Goal: Task Accomplishment & Management: Use online tool/utility

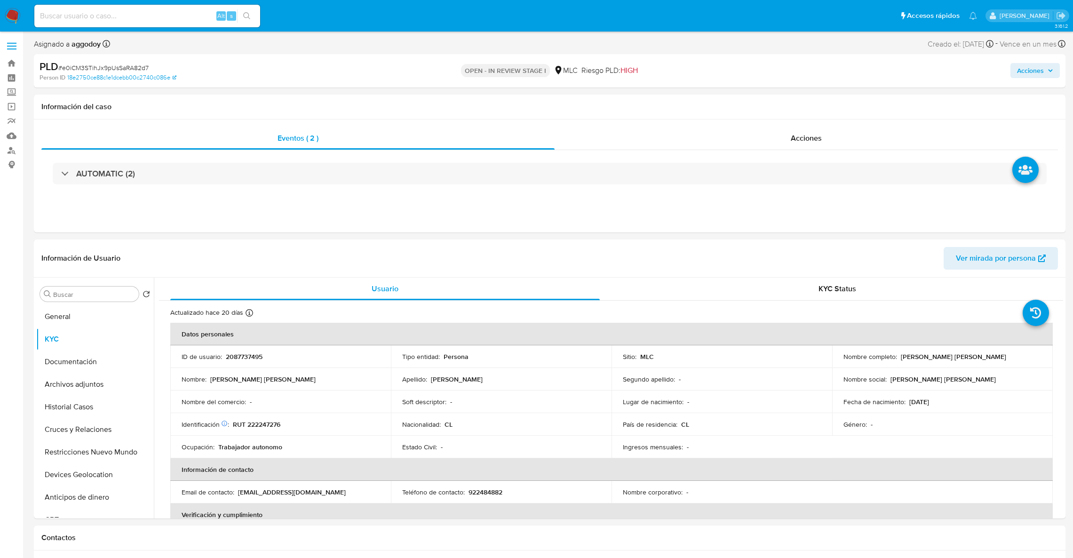
select select "10"
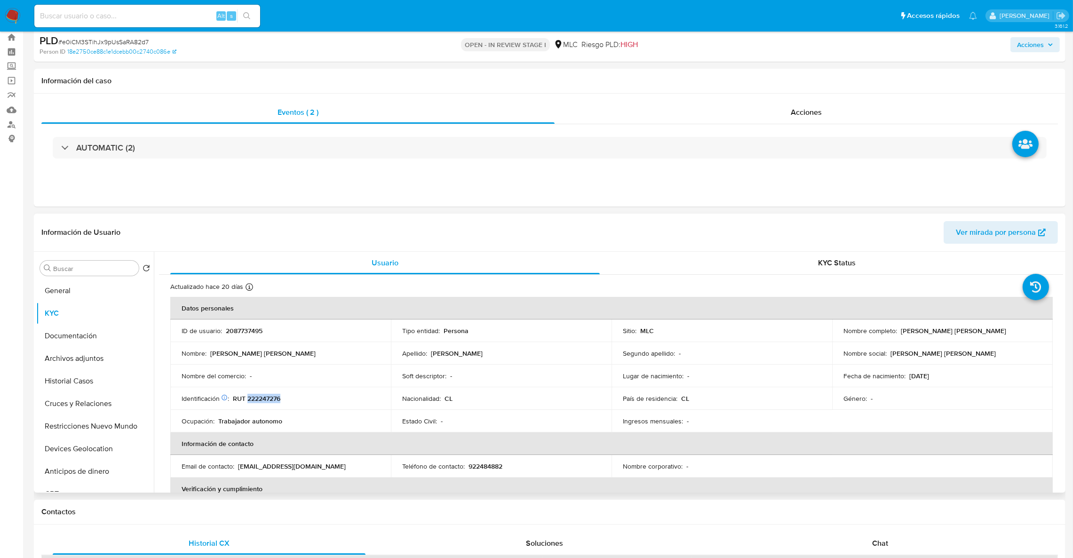
scroll to position [71, 0]
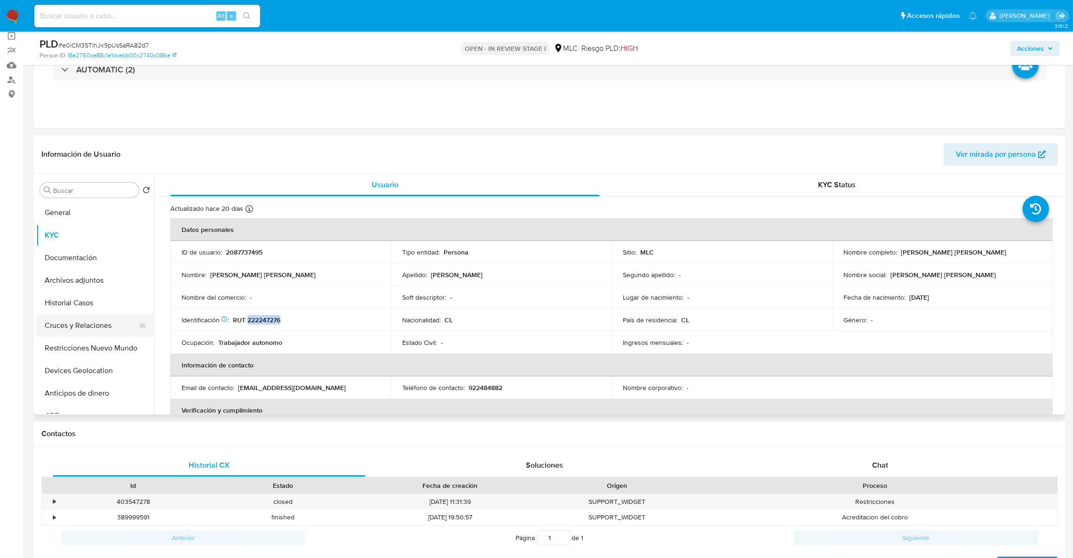
click at [91, 320] on button "Cruces y Relaciones" at bounding box center [91, 325] width 110 height 23
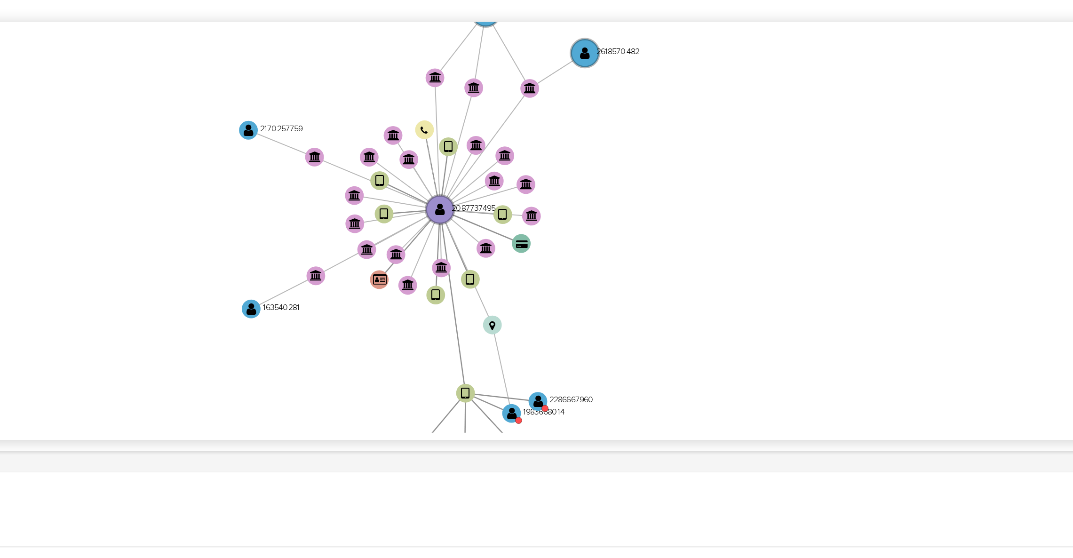
scroll to position [139, 0]
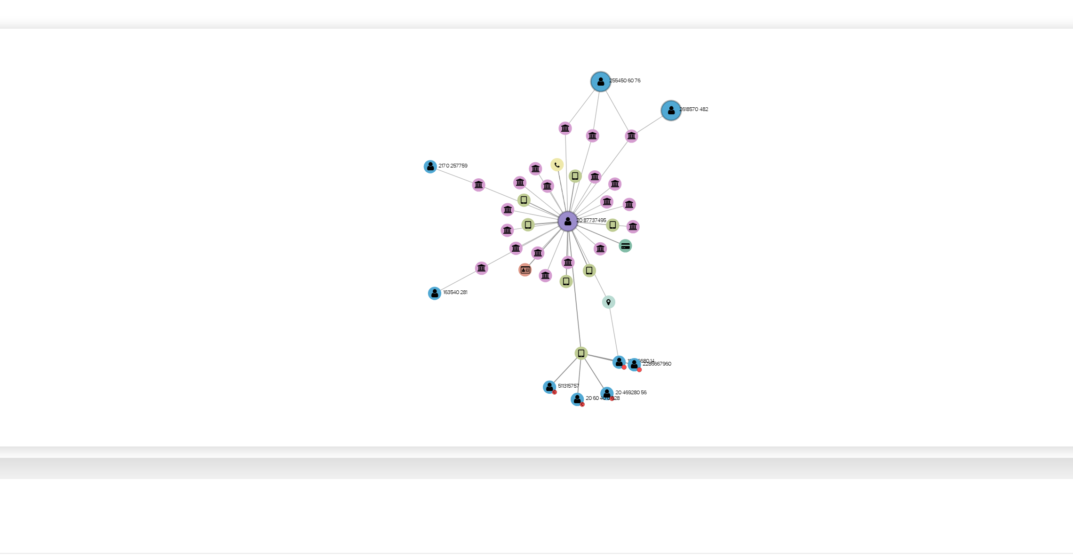
click at [949, 280] on icon "device-6847b392e5b07eb8af568ad7  user-2087737495  2087737495 user-1983668014 …" at bounding box center [618, 272] width 891 height 136
click at [998, 238] on icon "device-6847b392e5b07eb8af568ad7  user-2087737495  2087737495 user-1983668014 …" at bounding box center [618, 272] width 891 height 136
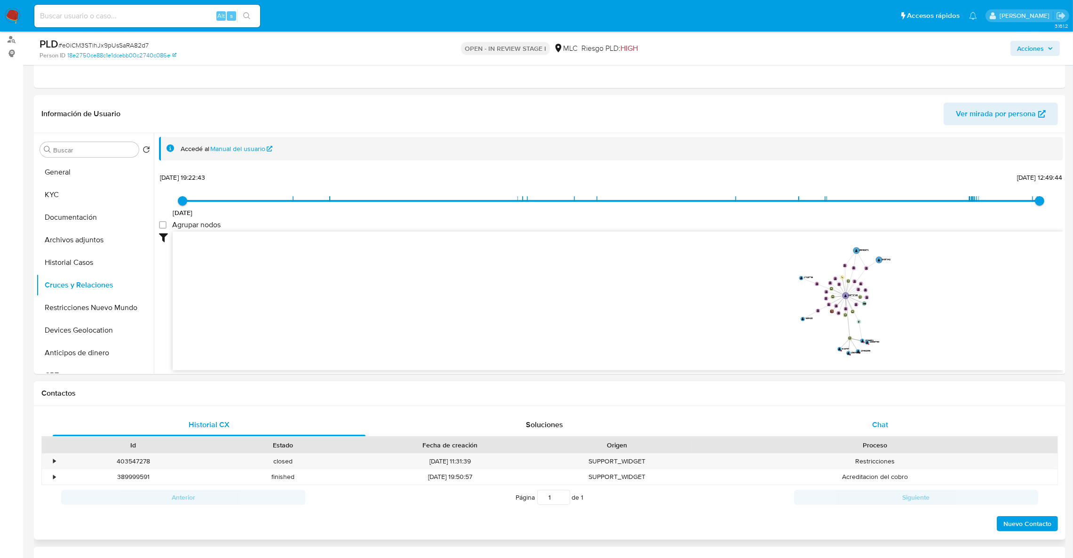
click at [888, 428] on span "Chat" at bounding box center [881, 424] width 16 height 11
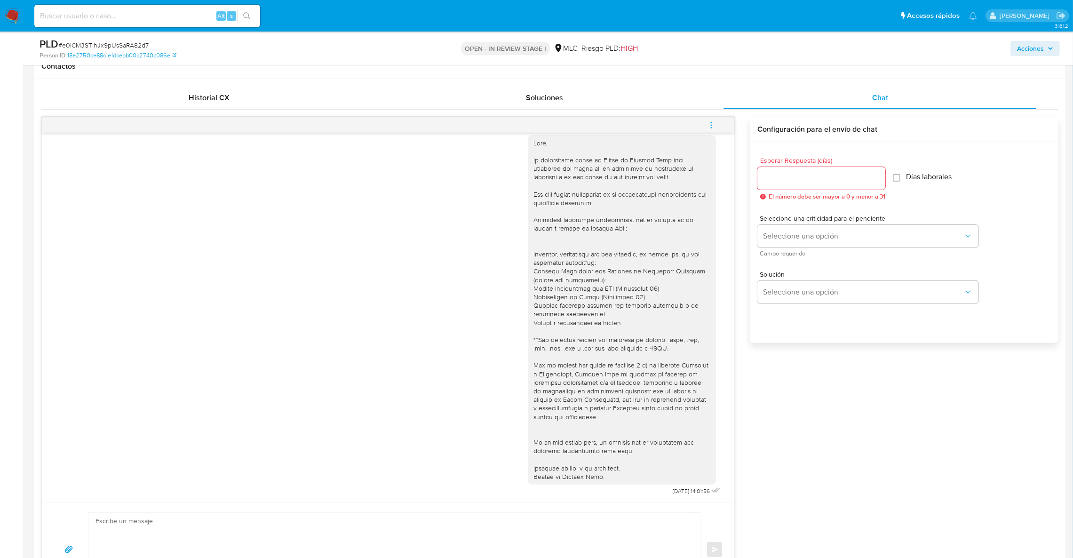
scroll to position [447, 0]
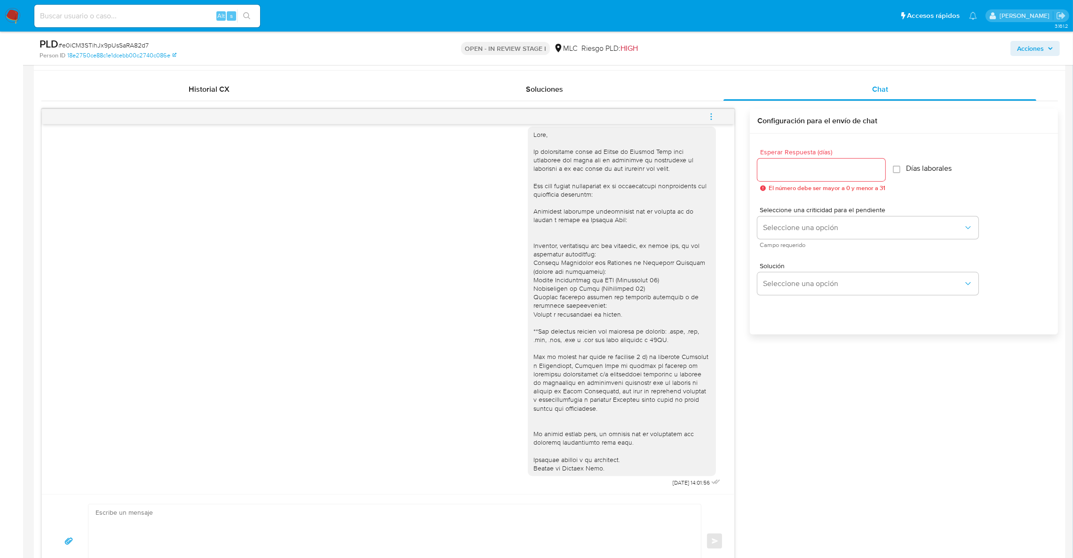
click at [862, 415] on div "18/08/2025 14:01:56 Enviar Configuración para el envío de chat Esperar Respuest…" at bounding box center [549, 349] width 1017 height 480
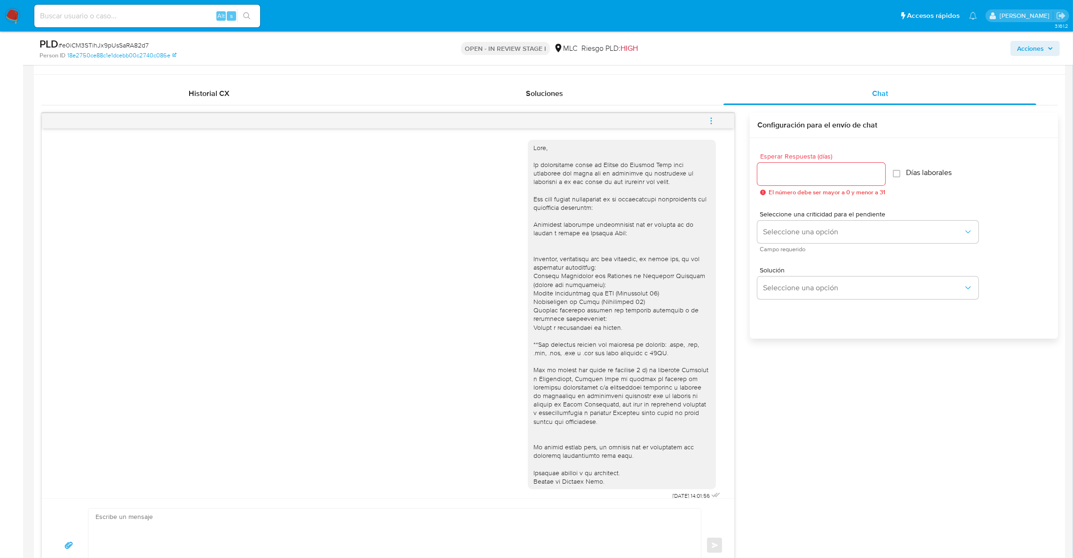
scroll to position [235, 0]
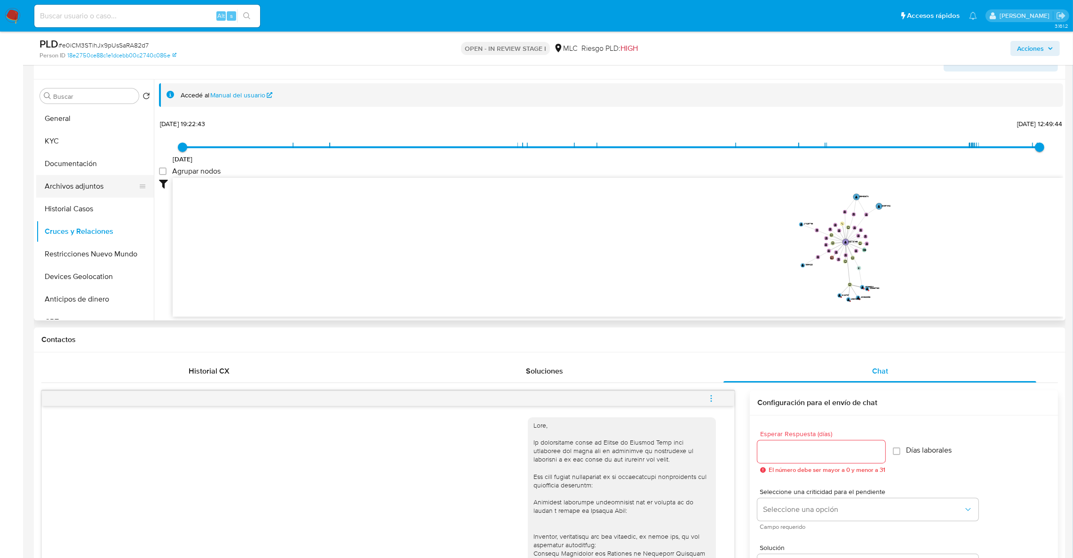
scroll to position [164, 0]
click at [92, 141] on button "KYC" at bounding box center [91, 141] width 110 height 23
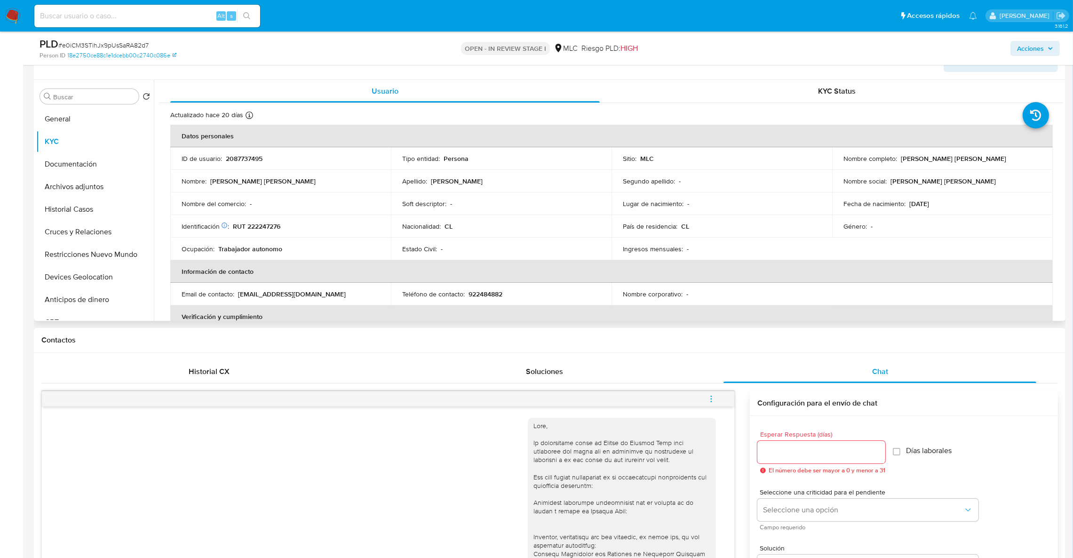
click at [241, 160] on p "2087737495" at bounding box center [244, 158] width 37 height 8
drag, startPoint x: 241, startPoint y: 160, endPoint x: 266, endPoint y: 170, distance: 26.8
click at [266, 170] on tbody "ID de usuario : 2087737495 Tipo entidad : Persona Sitio : MLC Nombre completo :…" at bounding box center [611, 203] width 883 height 113
click at [255, 160] on p "2087737495" at bounding box center [244, 158] width 37 height 8
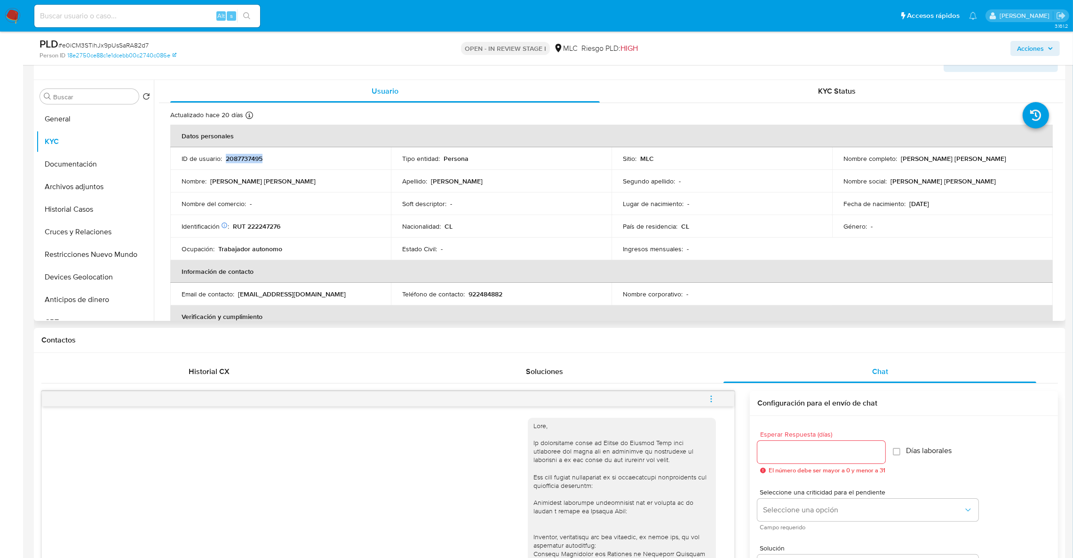
click at [255, 160] on p "2087737495" at bounding box center [244, 158] width 37 height 8
copy p "2087737495"
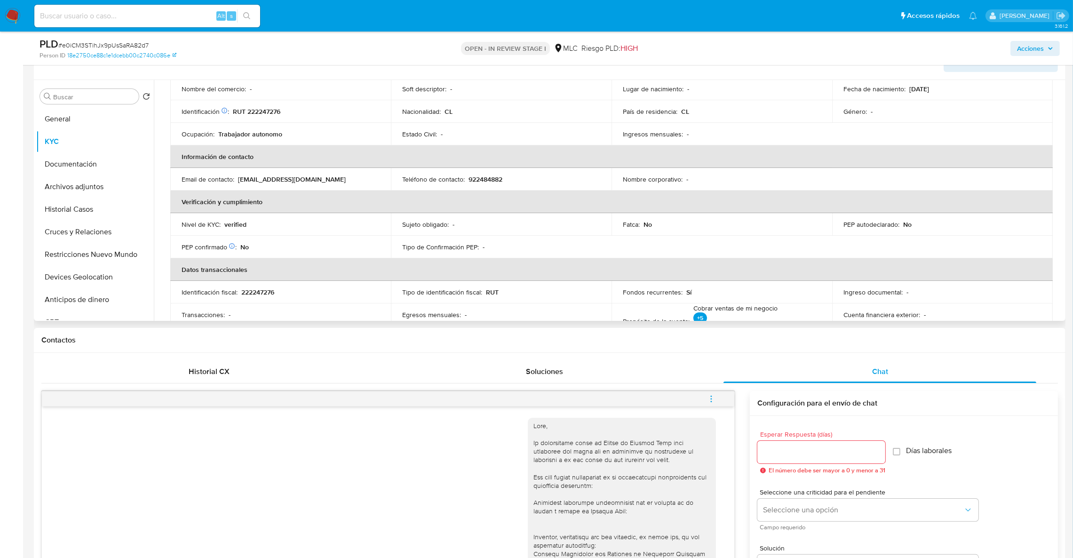
scroll to position [0, 0]
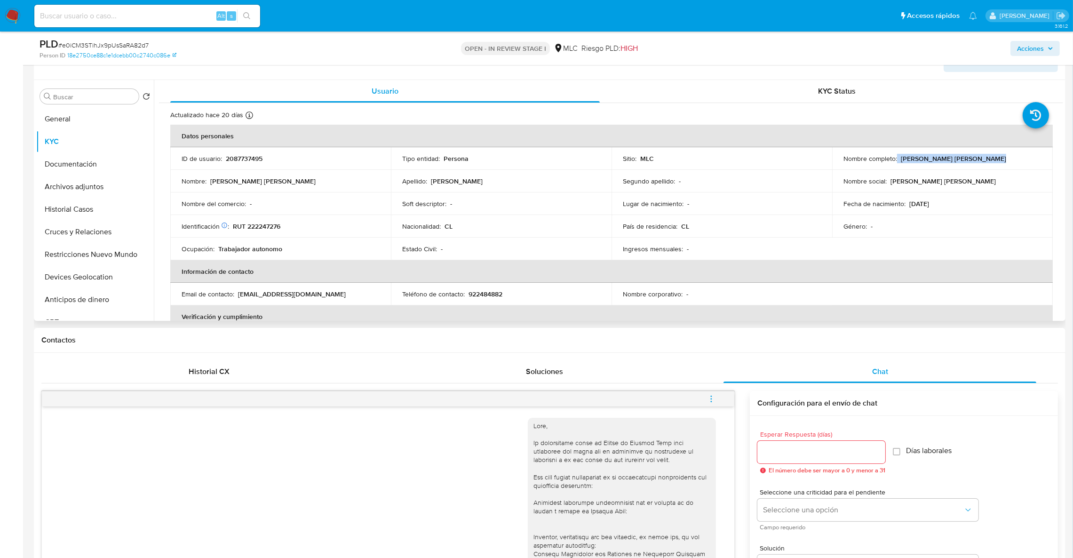
drag, startPoint x: 896, startPoint y: 160, endPoint x: 1007, endPoint y: 151, distance: 111.5
click at [1007, 151] on td "Nombre completo : Vanessa Andrea Palma Guzmán" at bounding box center [943, 158] width 221 height 23
copy div "Vanessa Andrea Palma Guzmán"
click at [81, 189] on button "Archivos adjuntos" at bounding box center [91, 187] width 110 height 23
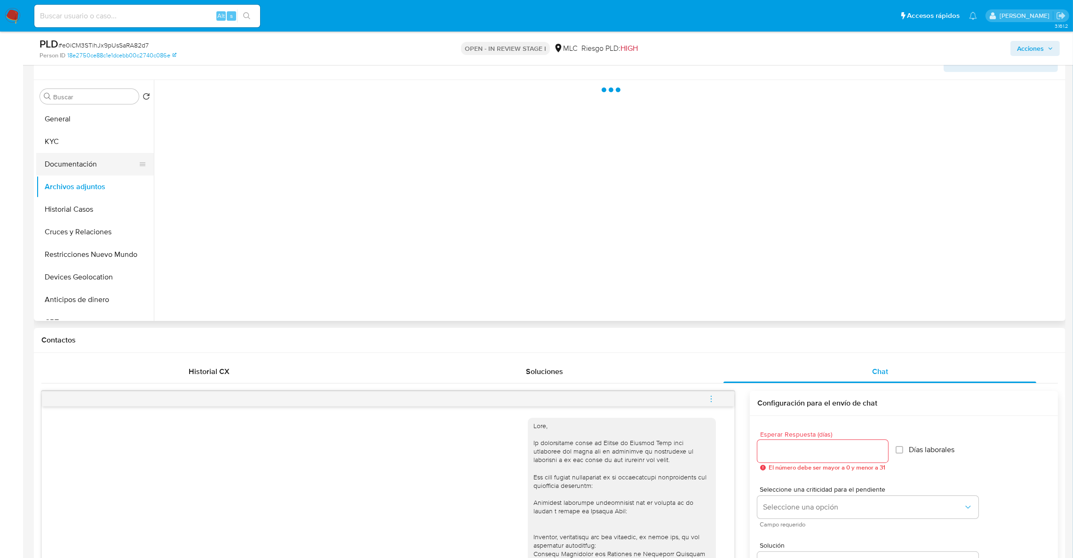
click at [84, 171] on button "Documentación" at bounding box center [91, 164] width 110 height 23
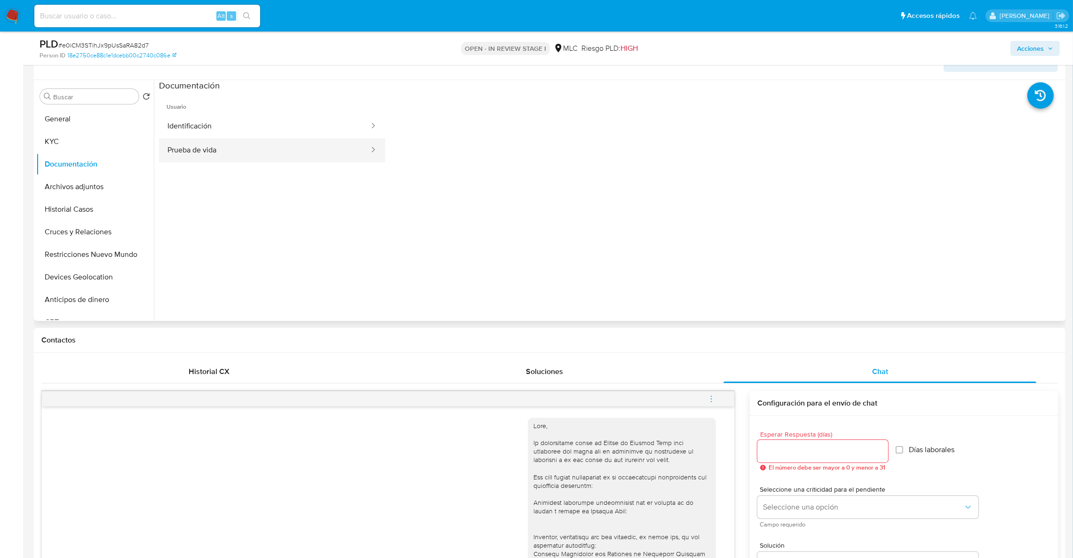
click at [256, 157] on button "Prueba de vida" at bounding box center [264, 150] width 211 height 24
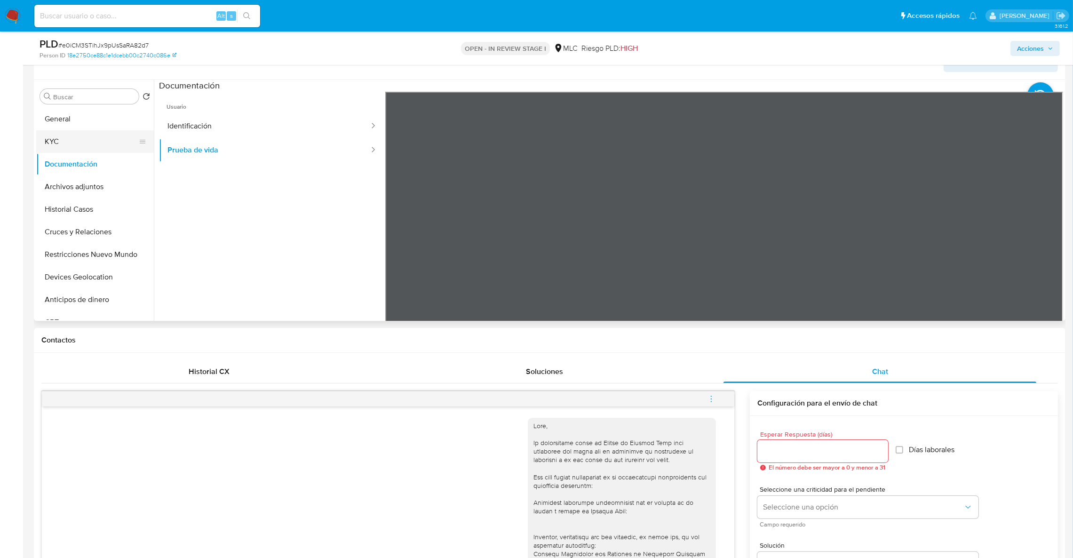
click at [83, 136] on button "KYC" at bounding box center [91, 141] width 110 height 23
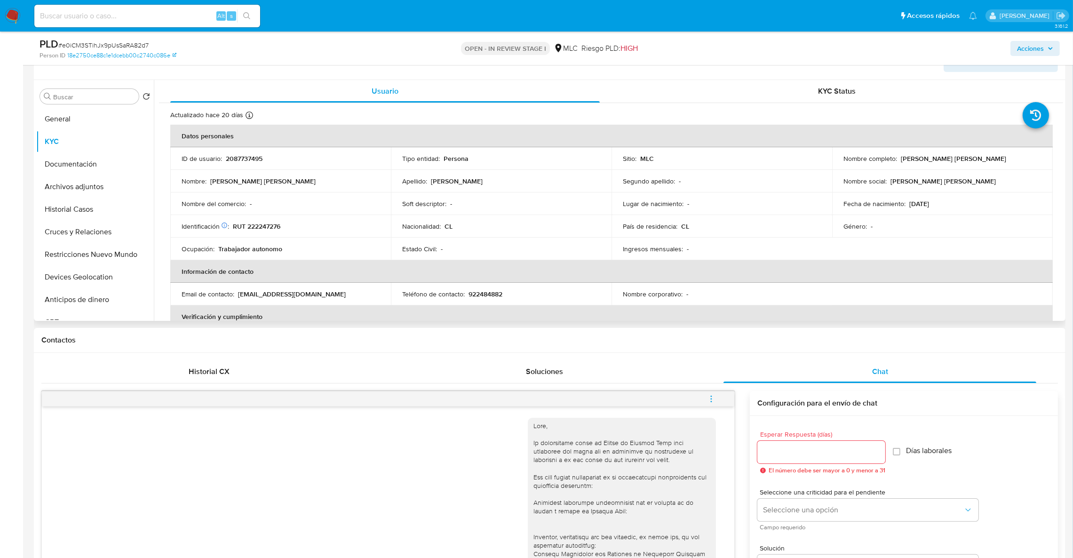
click at [283, 226] on div "Identificación Nº de serie: 522656471 : RUT 222247276" at bounding box center [281, 226] width 198 height 8
click at [279, 226] on p "RUT 222247276" at bounding box center [257, 226] width 48 height 8
drag, startPoint x: 279, startPoint y: 226, endPoint x: 271, endPoint y: 228, distance: 8.7
click at [271, 228] on p "RUT 222247276" at bounding box center [257, 226] width 48 height 8
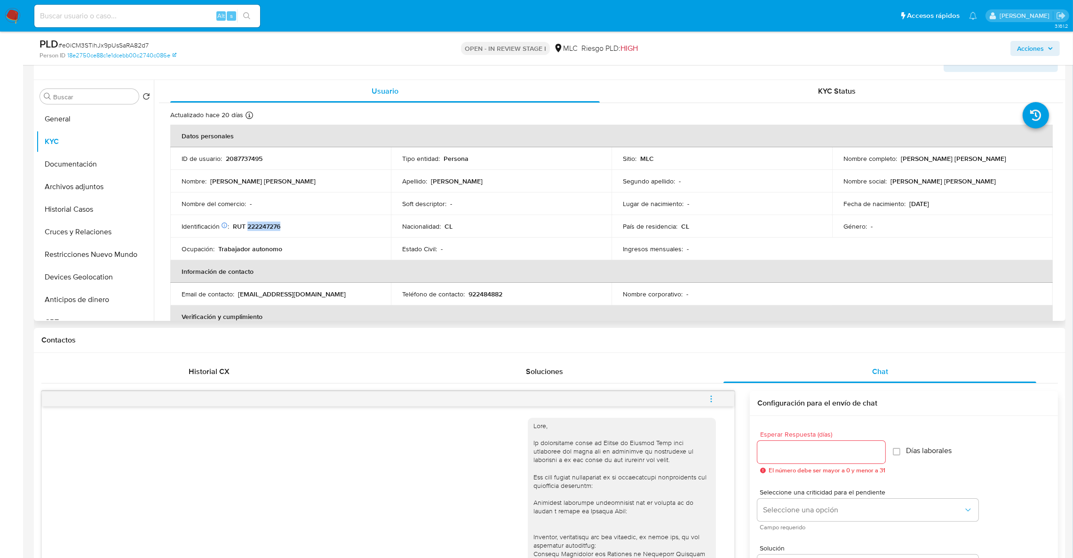
click at [271, 228] on p "RUT 222247276" at bounding box center [257, 226] width 48 height 8
copy p "222247276"
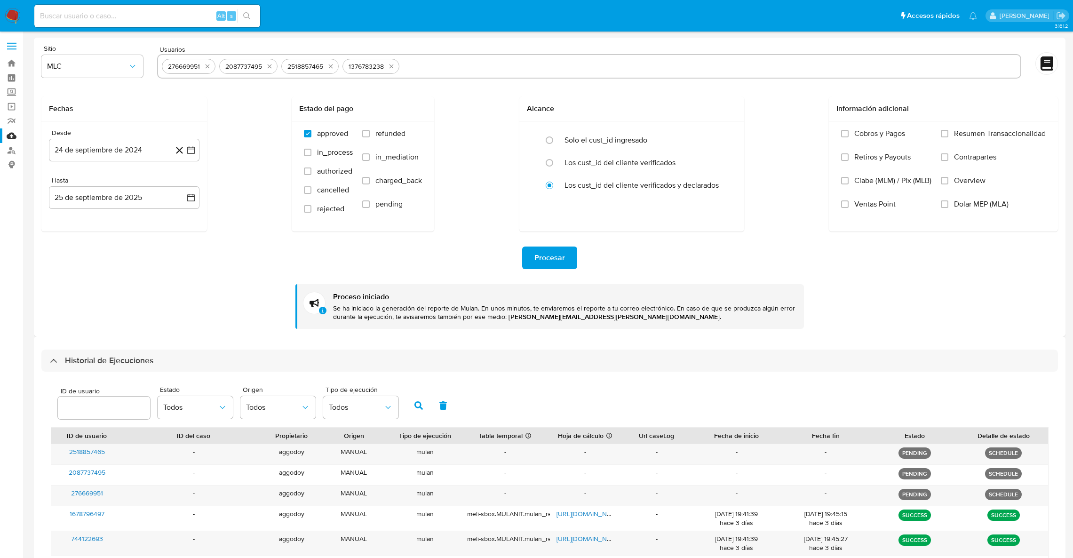
select select "10"
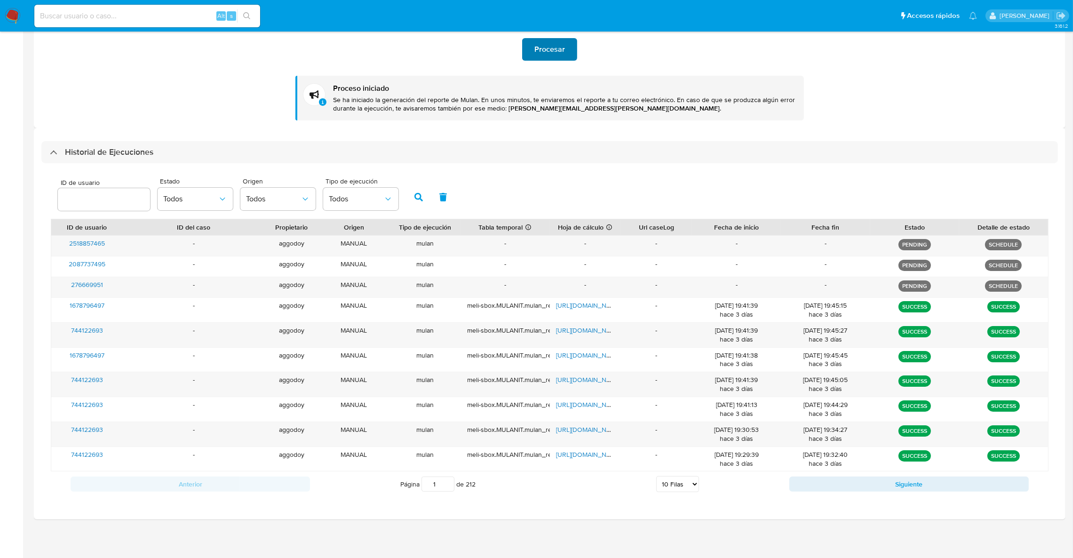
click at [572, 47] on button "Procesar" at bounding box center [549, 49] width 55 height 23
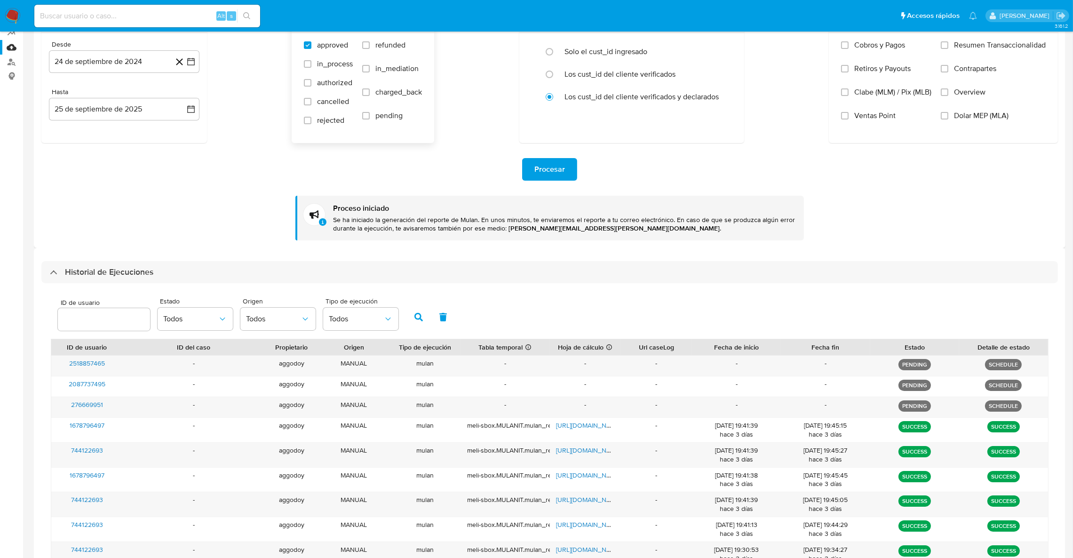
scroll to position [0, 0]
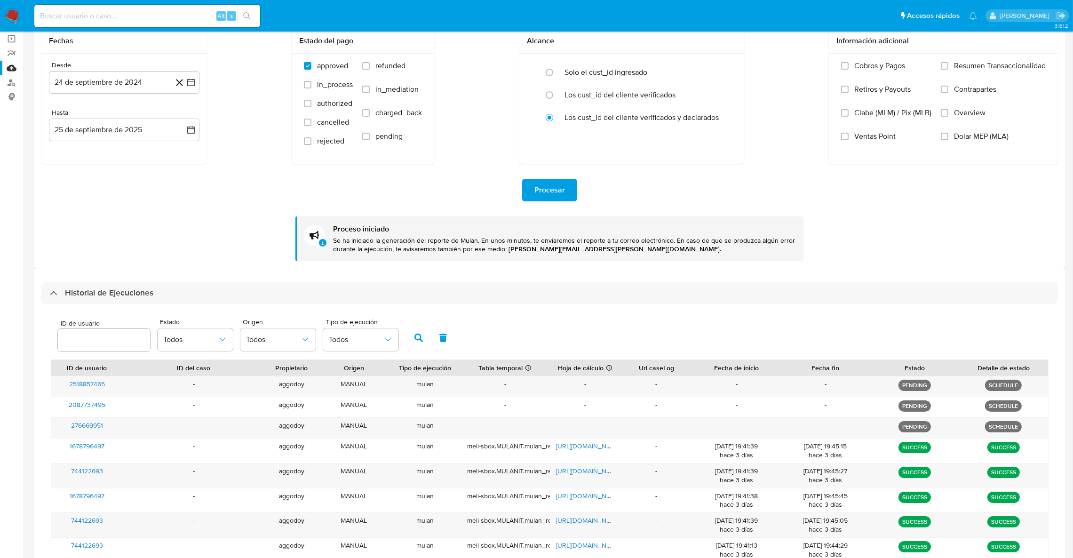
click at [541, 200] on span "Procesar" at bounding box center [550, 190] width 31 height 21
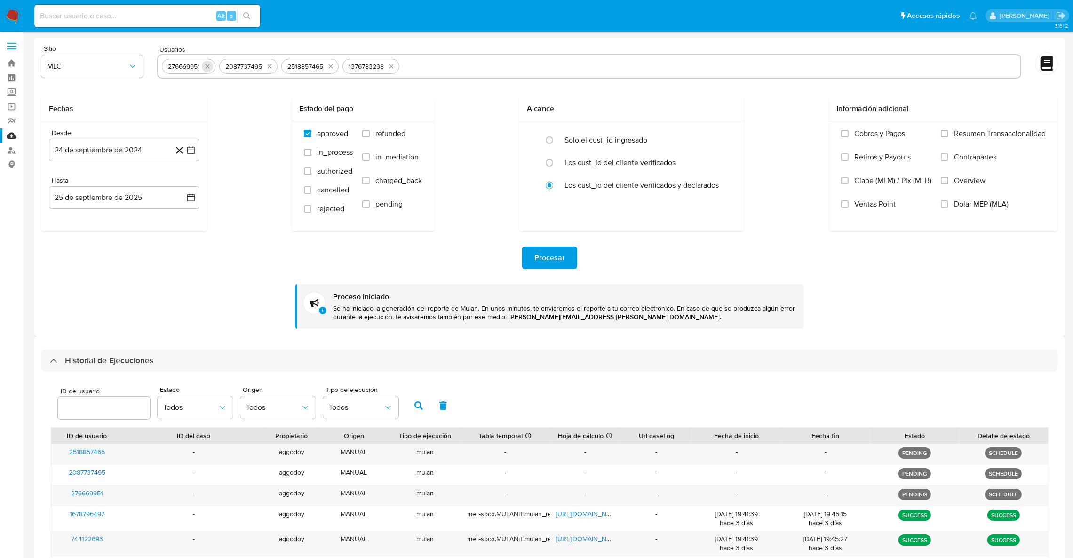
click at [213, 63] on button "quitar 276669951" at bounding box center [207, 66] width 11 height 11
click at [211, 63] on icon "quitar 2087737495" at bounding box center [212, 67] width 8 height 8
click at [211, 63] on icon "quitar 2518857465" at bounding box center [212, 67] width 8 height 8
click at [211, 63] on icon "quitar 1376783238" at bounding box center [211, 67] width 8 height 8
paste input "1259188842"
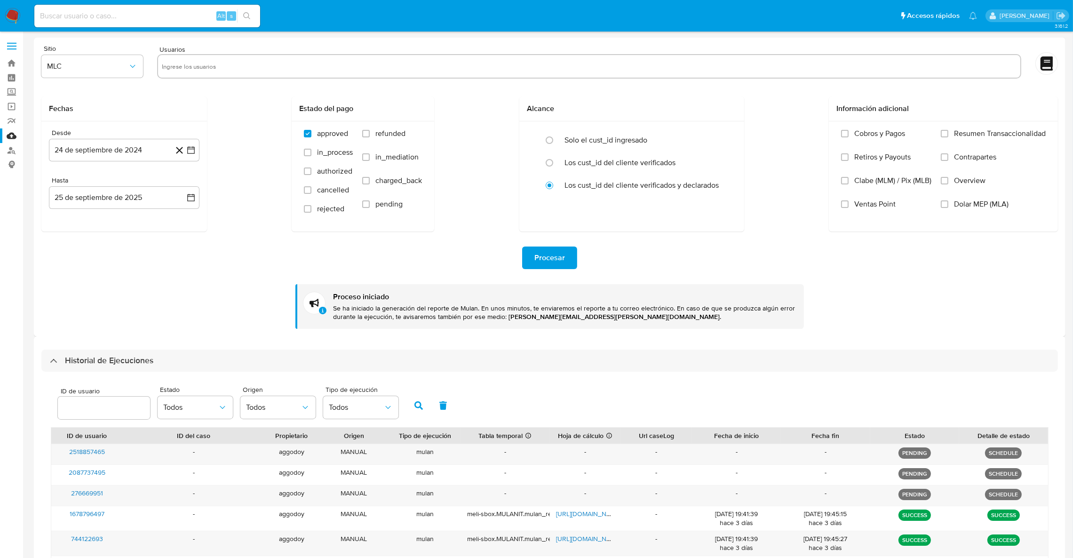
type input "1259188842"
click at [552, 259] on span "Procesar" at bounding box center [550, 258] width 31 height 21
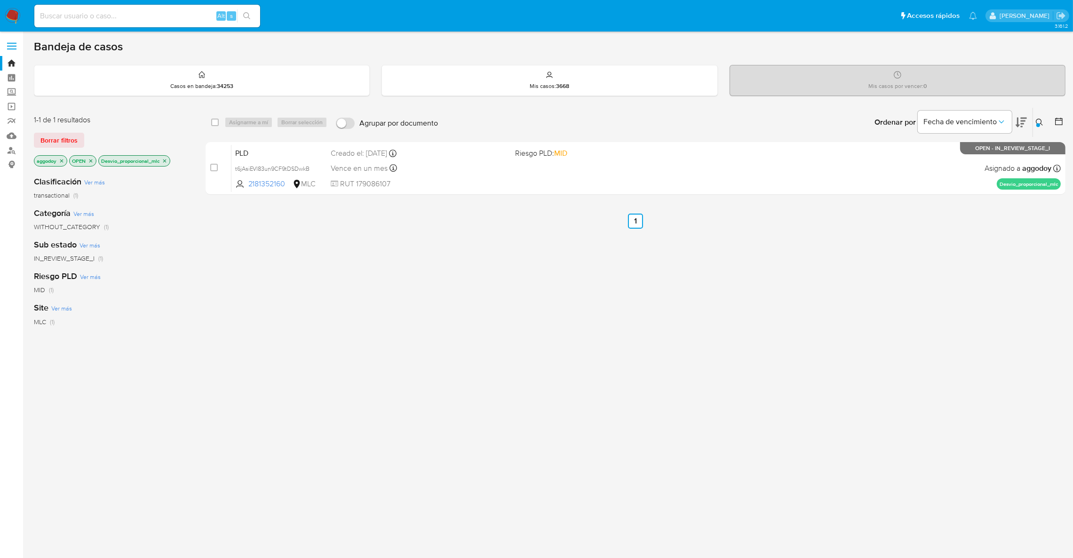
click at [1046, 126] on button at bounding box center [1041, 122] width 16 height 11
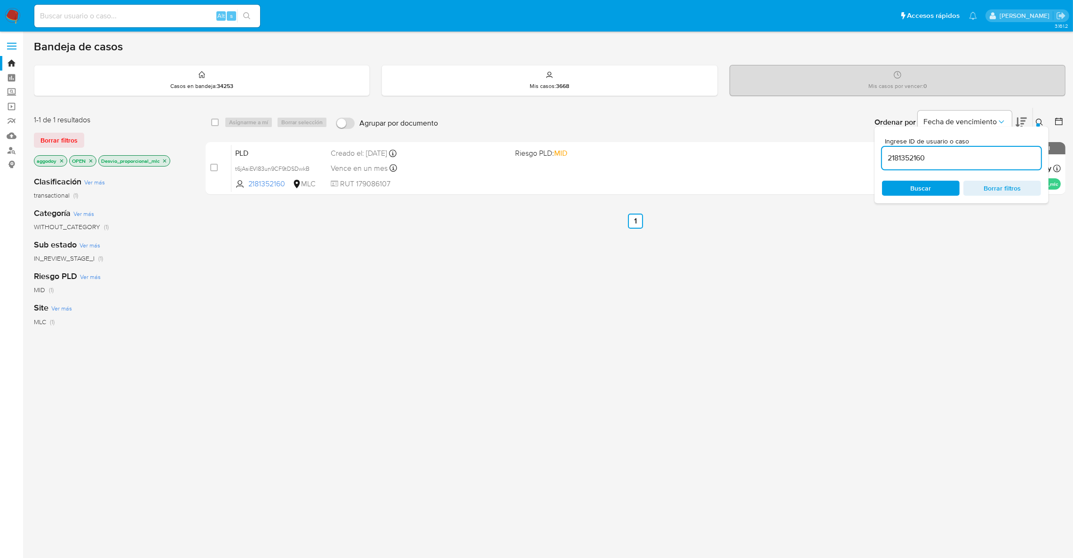
click at [1016, 144] on span "Ingrese ID de usuario o caso" at bounding box center [964, 141] width 159 height 7
click at [1016, 152] on input "2181352160" at bounding box center [961, 158] width 159 height 12
click at [1010, 156] on input "2181352160" at bounding box center [961, 158] width 159 height 12
paste input "1376783238"
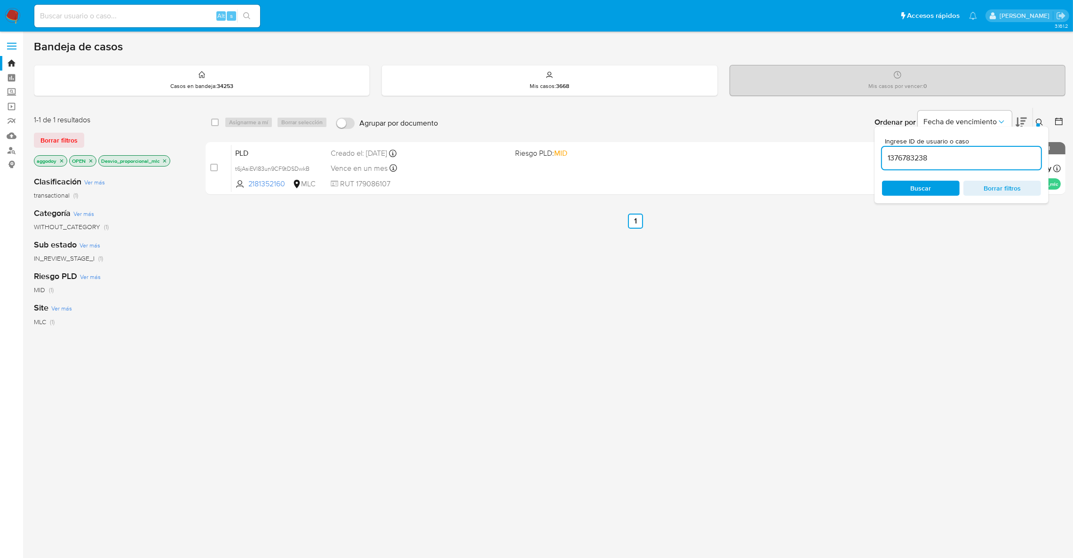
type input "1376783238"
click at [1038, 119] on icon at bounding box center [1040, 123] width 8 height 8
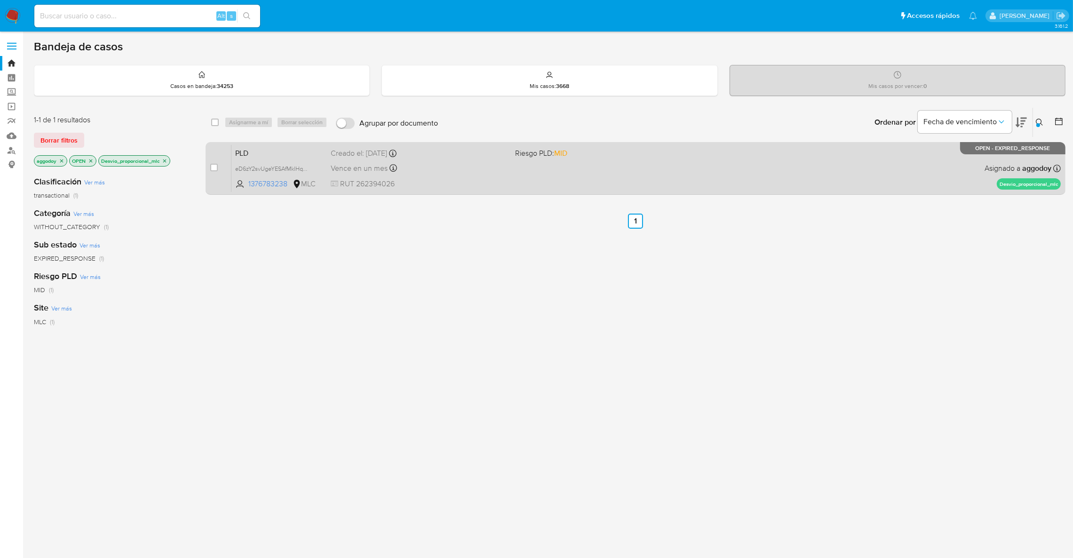
click at [438, 180] on span "RUT 262394026" at bounding box center [419, 184] width 177 height 10
click at [214, 164] on input "checkbox" at bounding box center [214, 168] width 8 height 8
checkbox input "true"
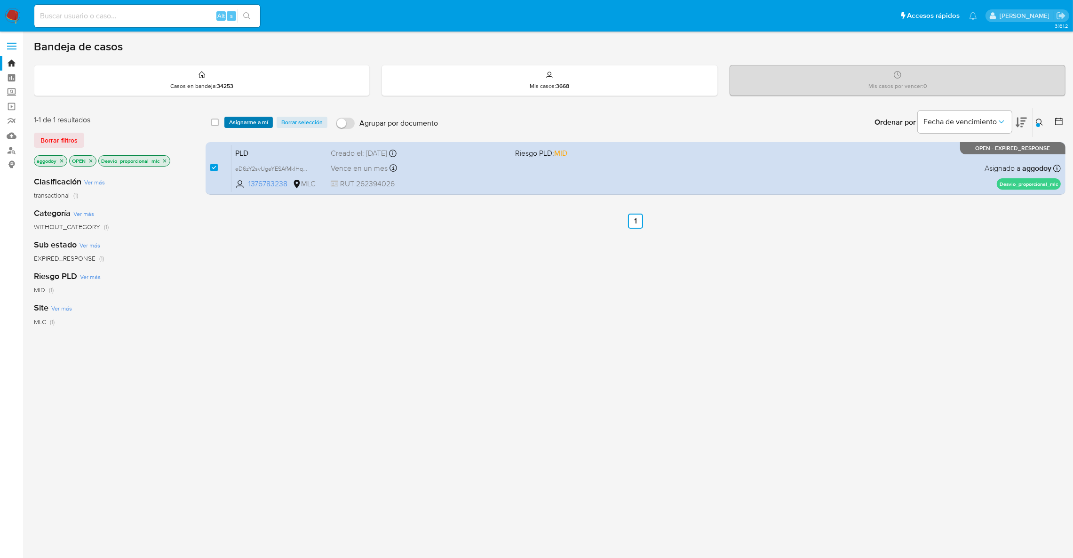
click at [266, 121] on span "Asignarme a mí" at bounding box center [248, 122] width 39 height 9
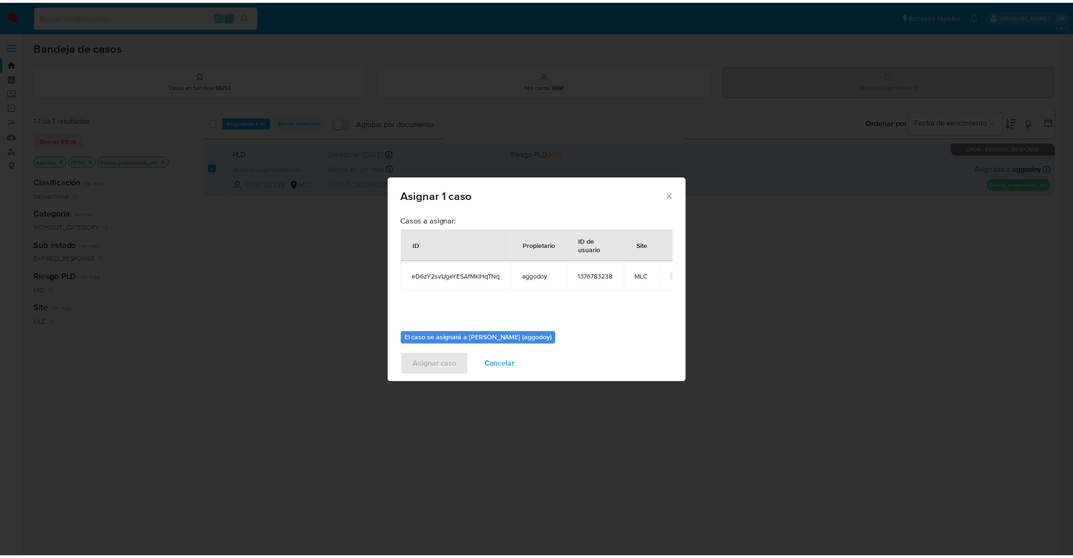
scroll to position [48, 0]
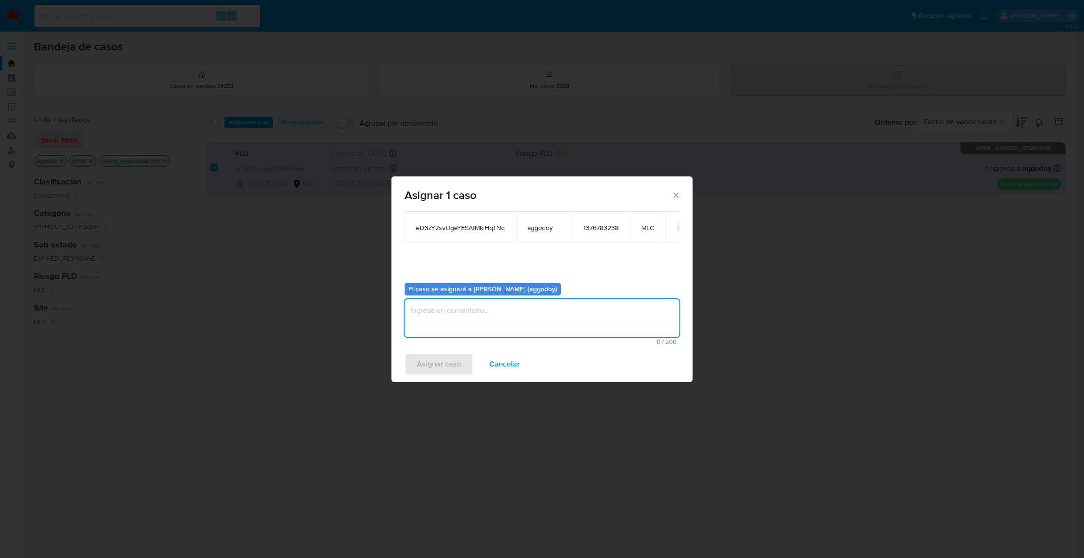
click at [517, 321] on textarea "assign-modal" at bounding box center [542, 318] width 275 height 38
type textarea "."
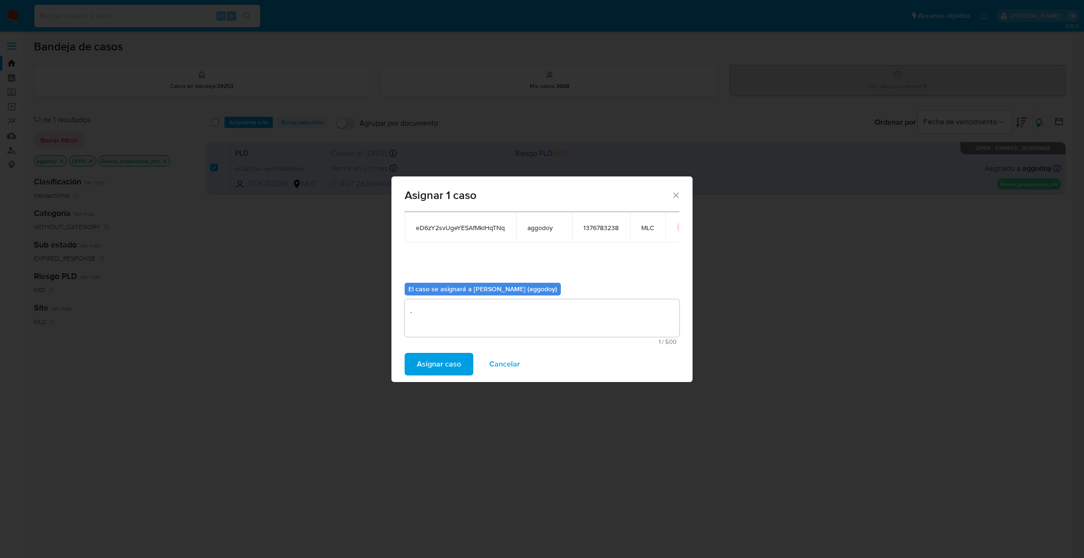
click at [425, 373] on span "Asignar caso" at bounding box center [439, 364] width 44 height 21
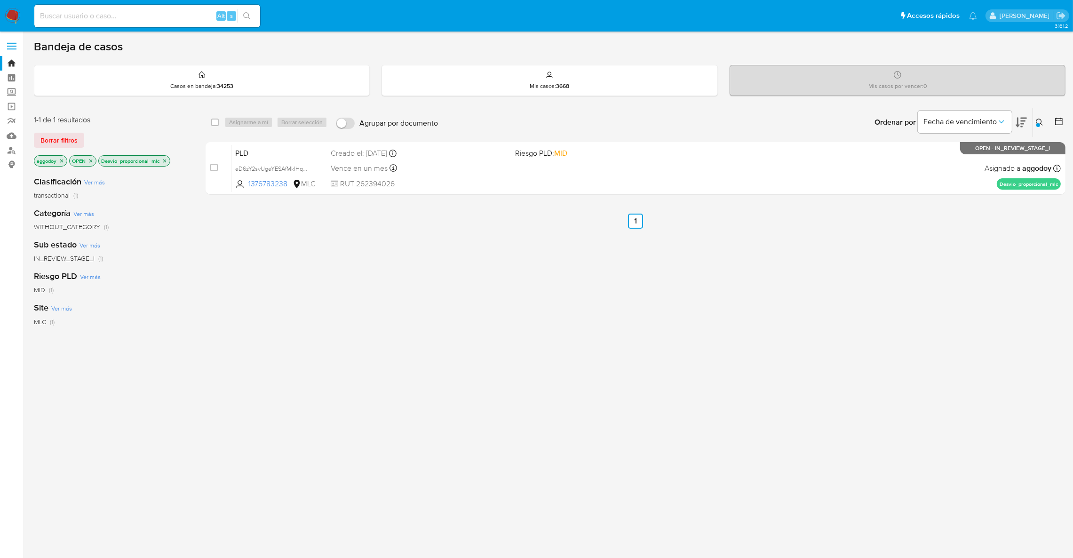
click at [65, 166] on div "aggodoy OPEN Desvio_proporcional_mlc" at bounding box center [109, 161] width 151 height 13
click at [65, 165] on div "aggodoy" at bounding box center [50, 160] width 33 height 11
click at [64, 163] on p "aggodoy" at bounding box center [50, 161] width 32 height 10
click at [64, 162] on icon "close-filter" at bounding box center [62, 161] width 6 height 6
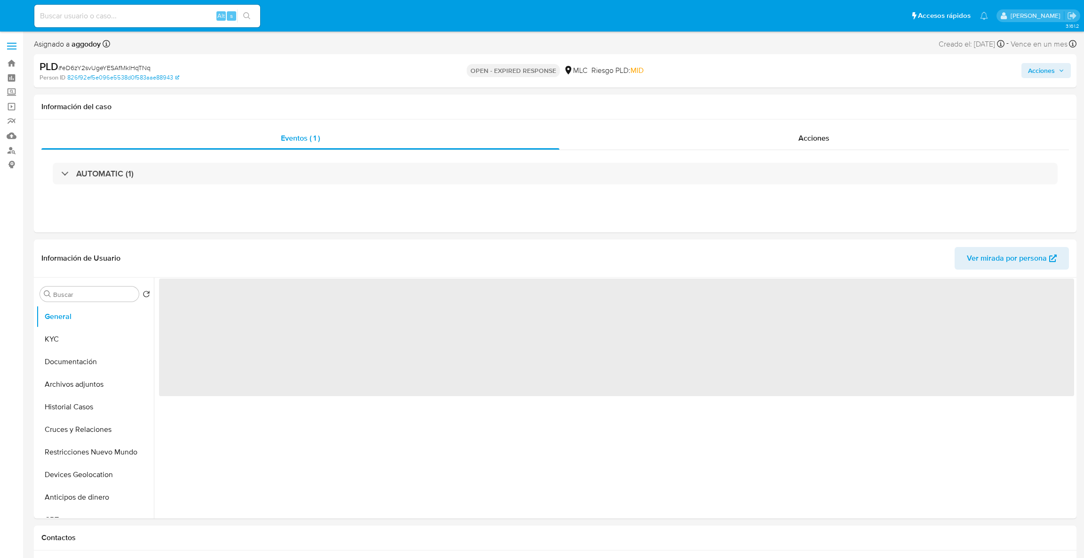
select select "10"
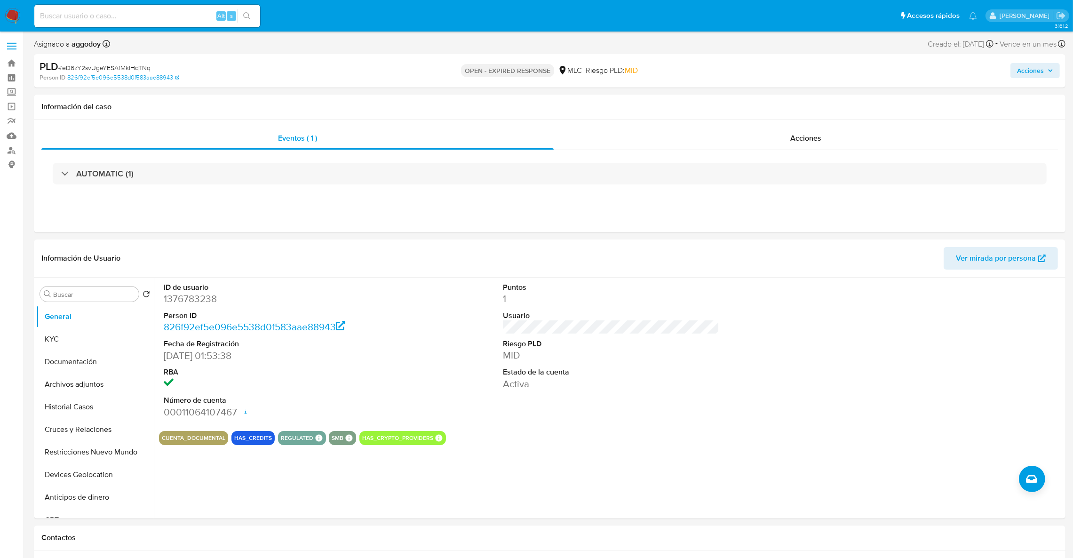
click at [135, 72] on span "# eD6zY2svUgeYESAfMklHqTNq" at bounding box center [104, 67] width 92 height 9
copy span "eD6zY2svUgeYESAfMklHqTNq"
click at [112, 335] on button "KYC" at bounding box center [91, 339] width 110 height 23
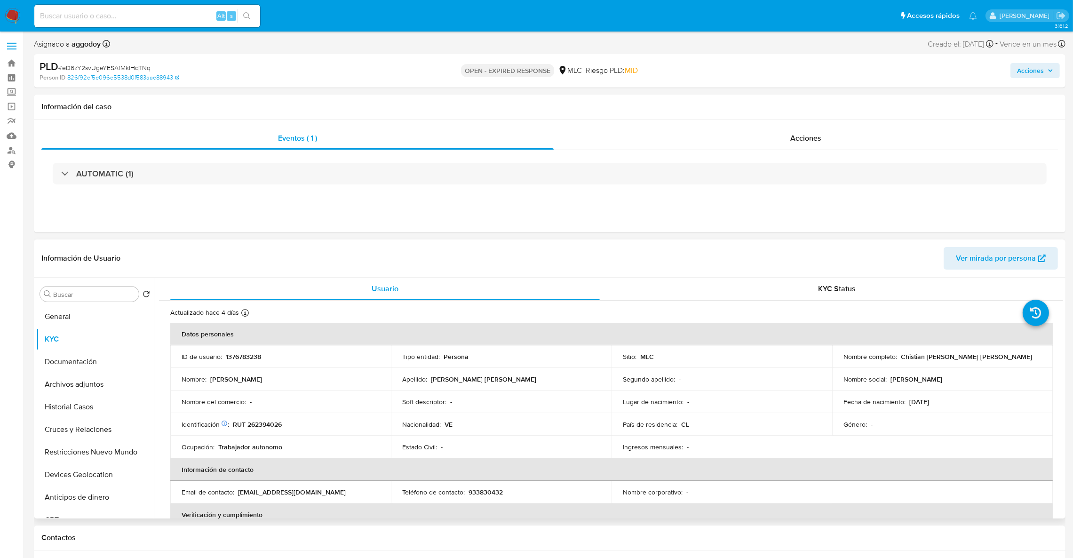
click at [276, 425] on p "RUT 262394026" at bounding box center [257, 424] width 49 height 8
click at [277, 418] on td "Identificación Nº de serie: 603364201 : RUT 262394026" at bounding box center [280, 424] width 221 height 23
click at [276, 420] on p "RUT 262394026" at bounding box center [257, 424] width 49 height 8
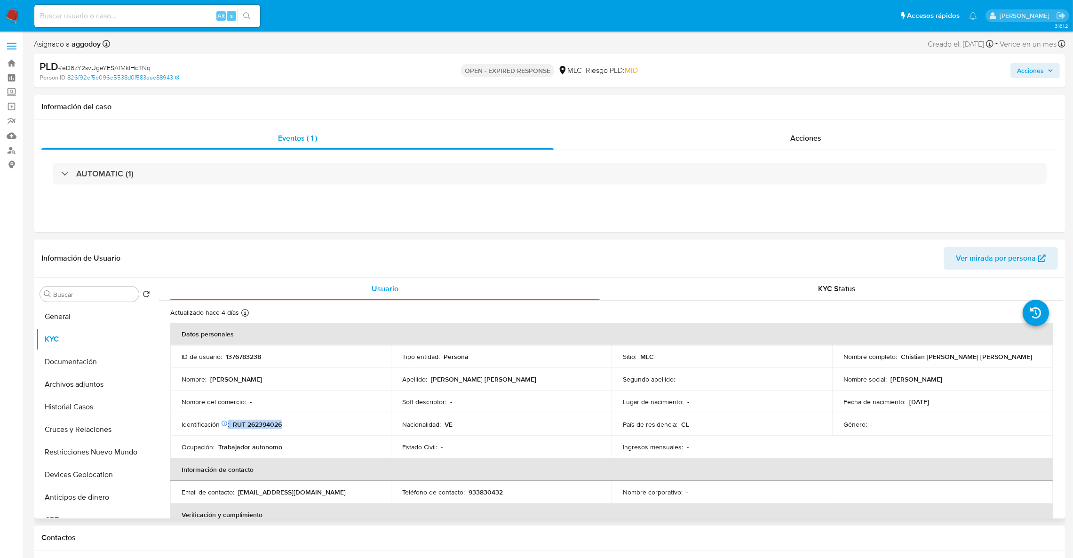
click at [276, 420] on p "RUT 262394026" at bounding box center [257, 424] width 49 height 8
click at [273, 422] on p "RUT 262394026" at bounding box center [257, 424] width 49 height 8
copy p "262394026"
click at [901, 358] on p "[PERSON_NAME] [PERSON_NAME]" at bounding box center [966, 356] width 131 height 8
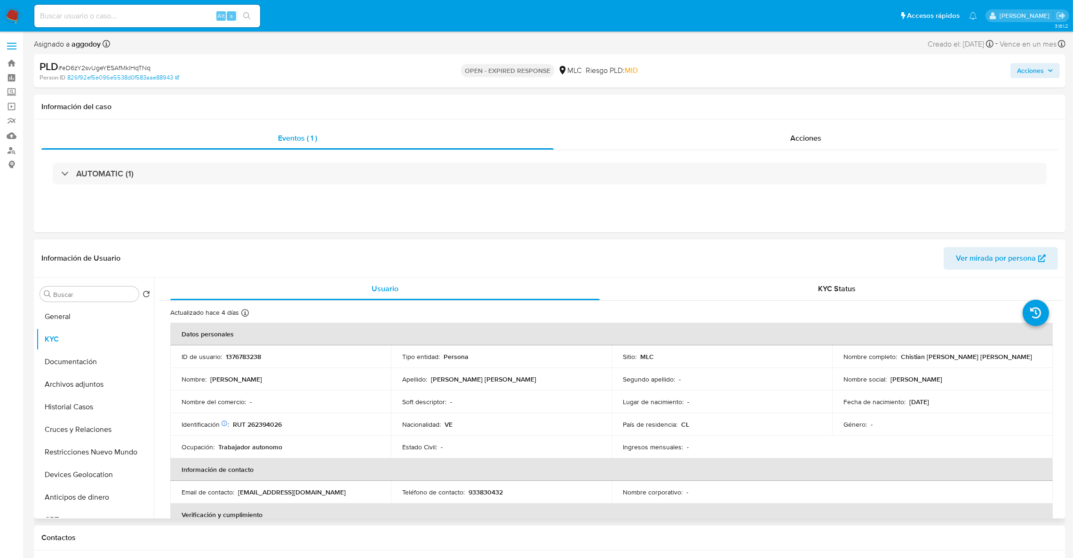
drag, startPoint x: 1009, startPoint y: 357, endPoint x: 1032, endPoint y: 357, distance: 23.1
click at [1032, 357] on div "Nombre completo : [PERSON_NAME] [PERSON_NAME]" at bounding box center [943, 356] width 198 height 8
copy p "[PERSON_NAME] [PERSON_NAME]"
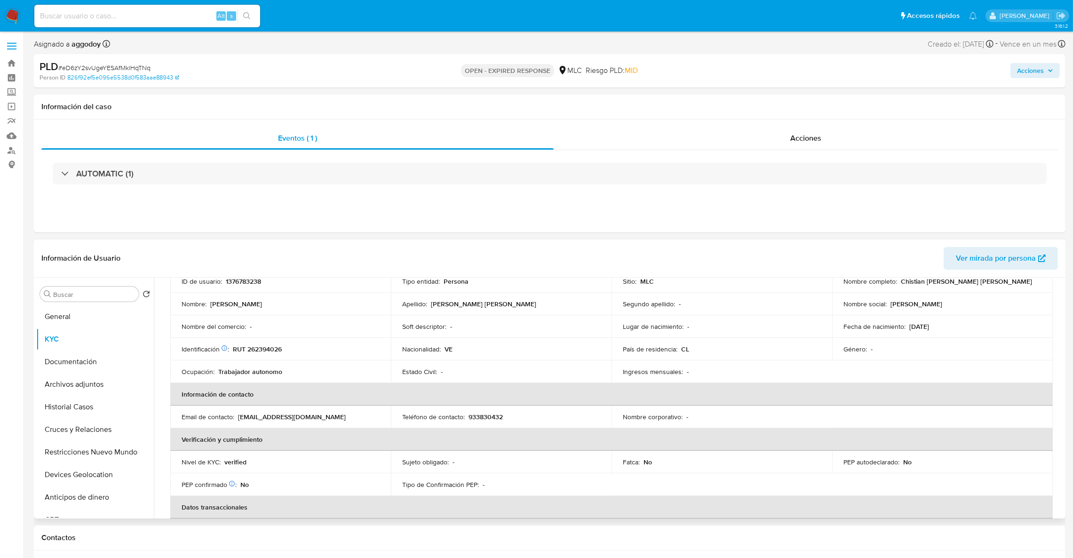
scroll to position [72, 0]
click at [74, 432] on button "Cruces y Relaciones" at bounding box center [91, 429] width 110 height 23
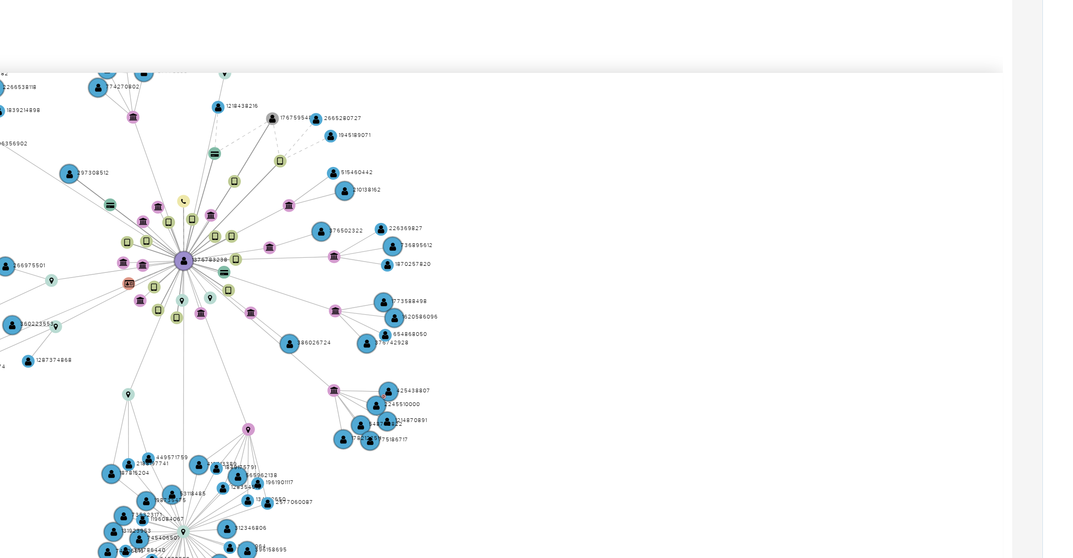
scroll to position [126, 0]
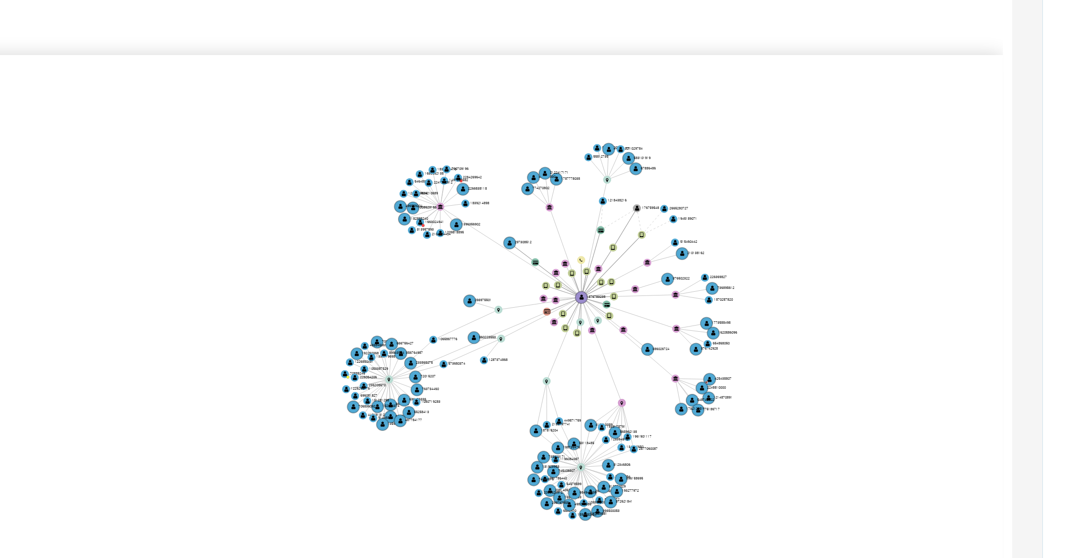
drag, startPoint x: 943, startPoint y: 294, endPoint x: 1004, endPoint y: 295, distance: 61.7
click at [1004, 295] on icon "device-65cb877de02e001b42e1ce39  user-1376783238  1376783238 device-65b93e182…" at bounding box center [618, 284] width 891 height 136
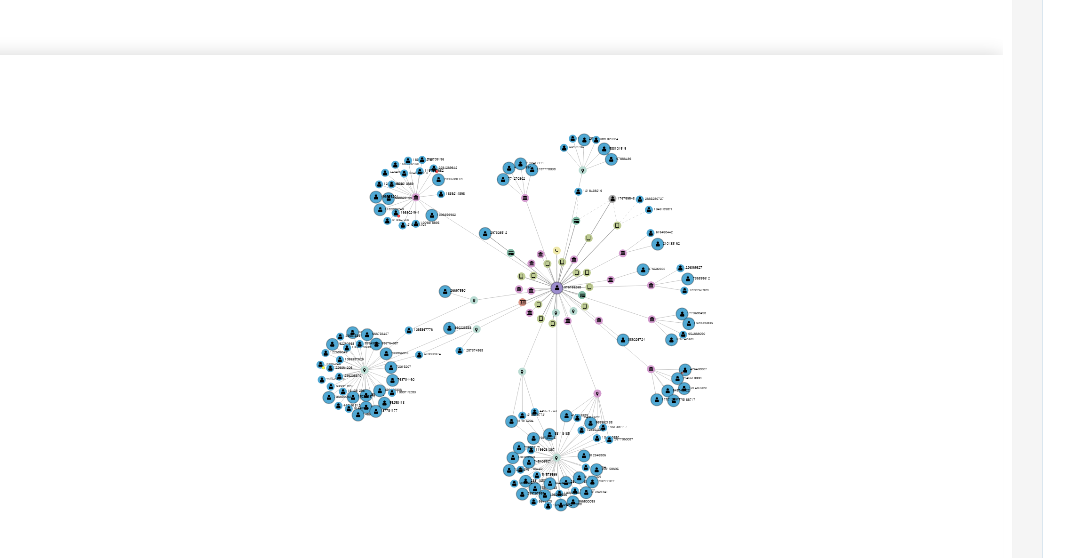
click at [977, 330] on icon "device-65cb877de02e001b42e1ce39  user-1376783238  1376783238 device-65b93e182…" at bounding box center [618, 284] width 891 height 136
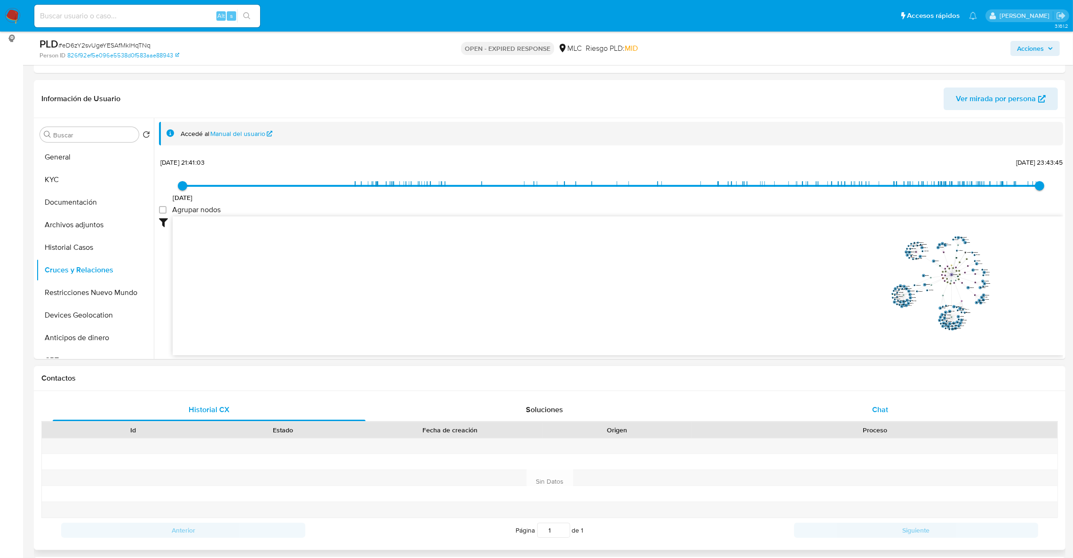
click at [895, 412] on div "Chat" at bounding box center [880, 410] width 313 height 23
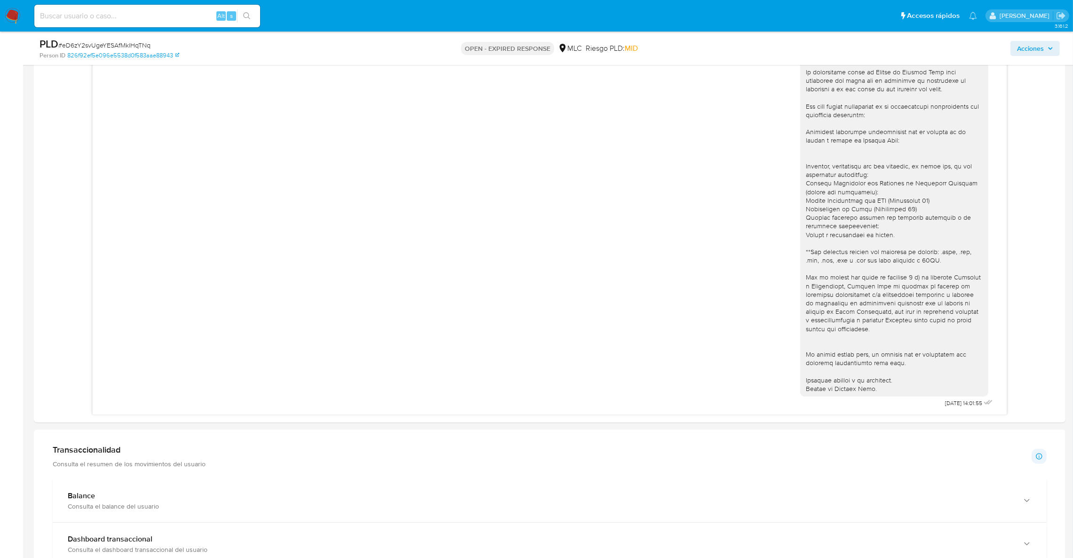
scroll to position [484, 0]
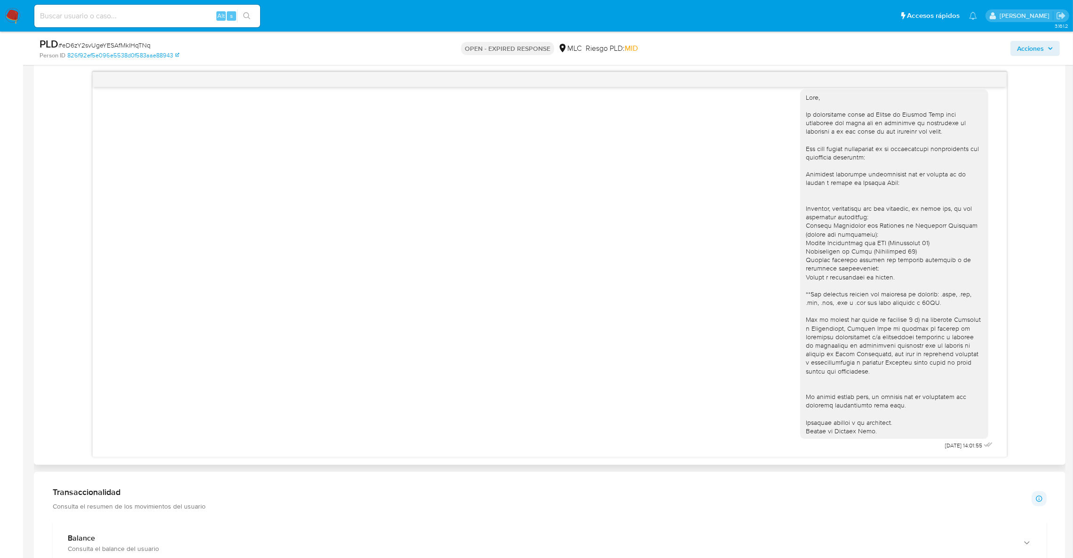
click at [936, 271] on div at bounding box center [894, 264] width 177 height 343
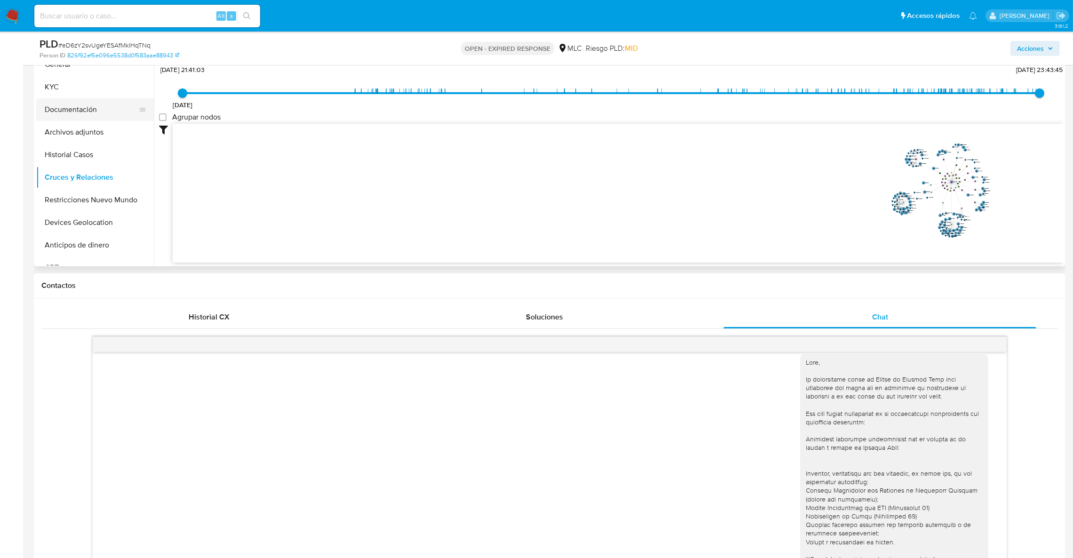
scroll to position [60, 0]
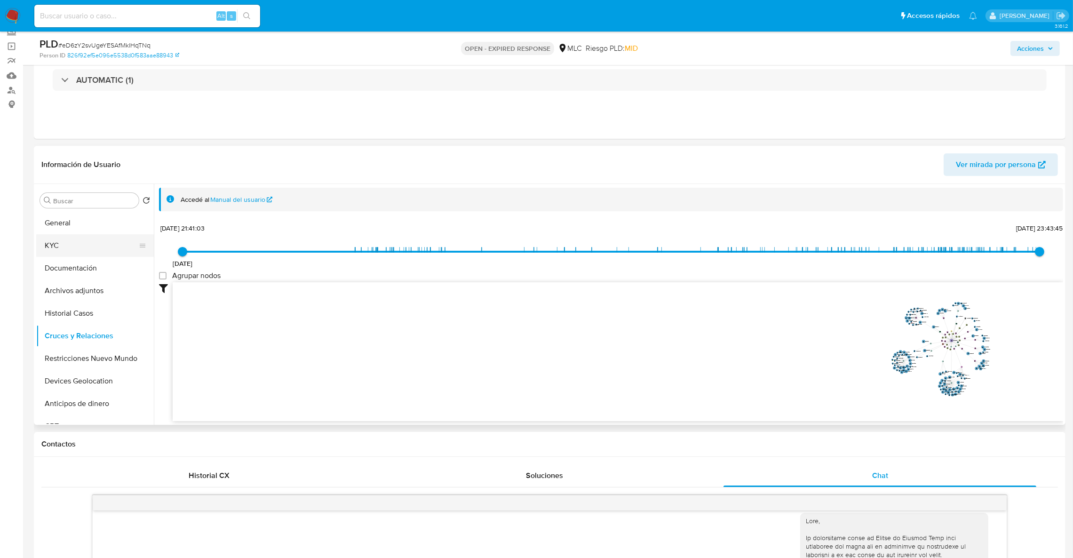
click at [82, 248] on button "KYC" at bounding box center [91, 245] width 110 height 23
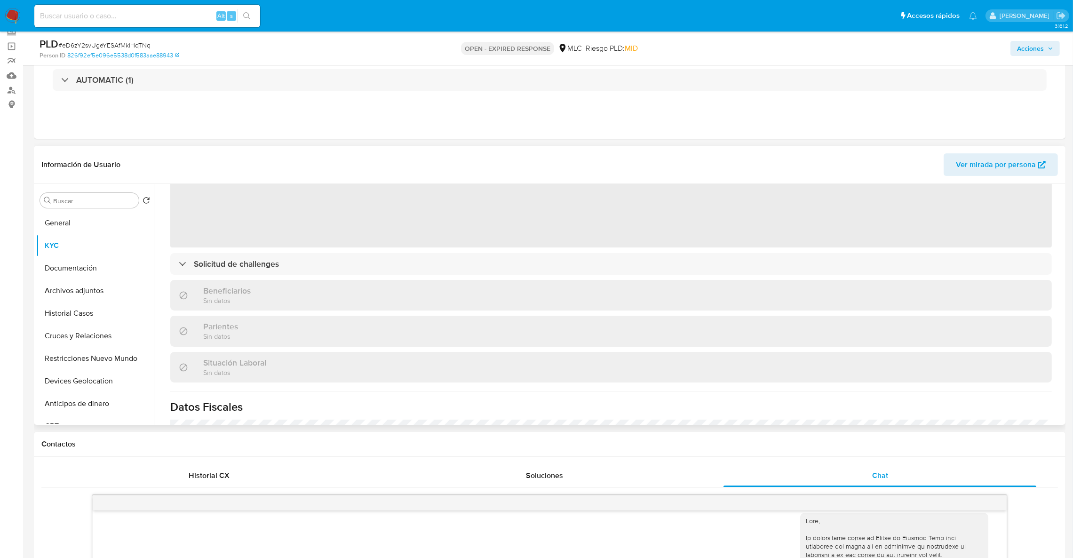
scroll to position [141, 0]
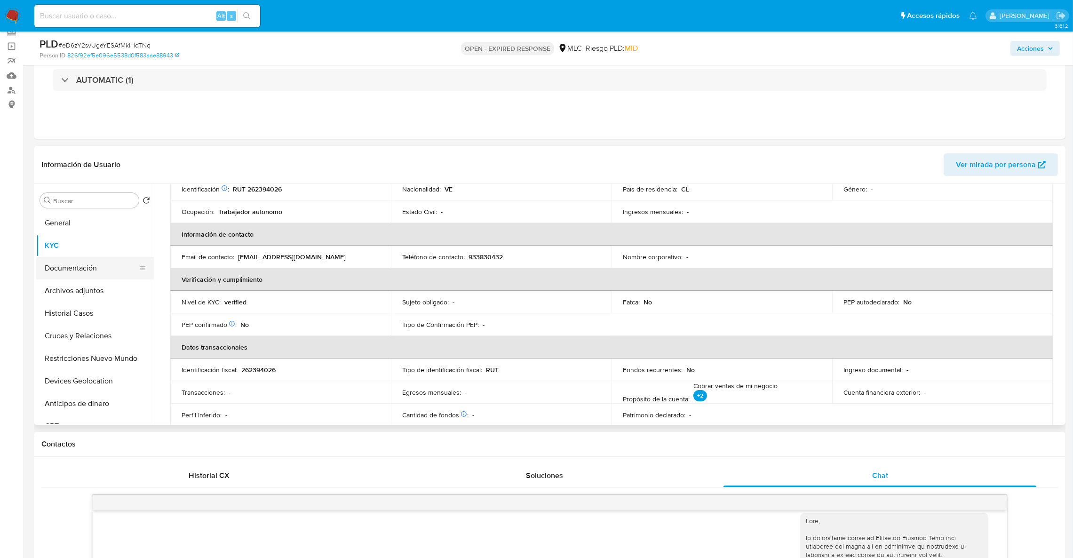
click at [102, 266] on button "Documentación" at bounding box center [91, 268] width 110 height 23
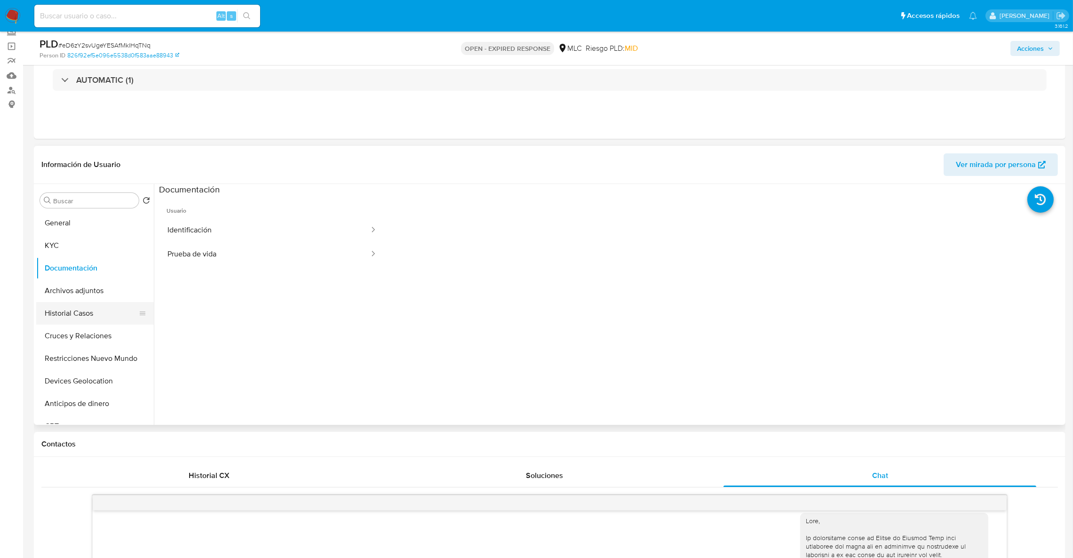
click at [94, 310] on button "Historial Casos" at bounding box center [91, 313] width 110 height 23
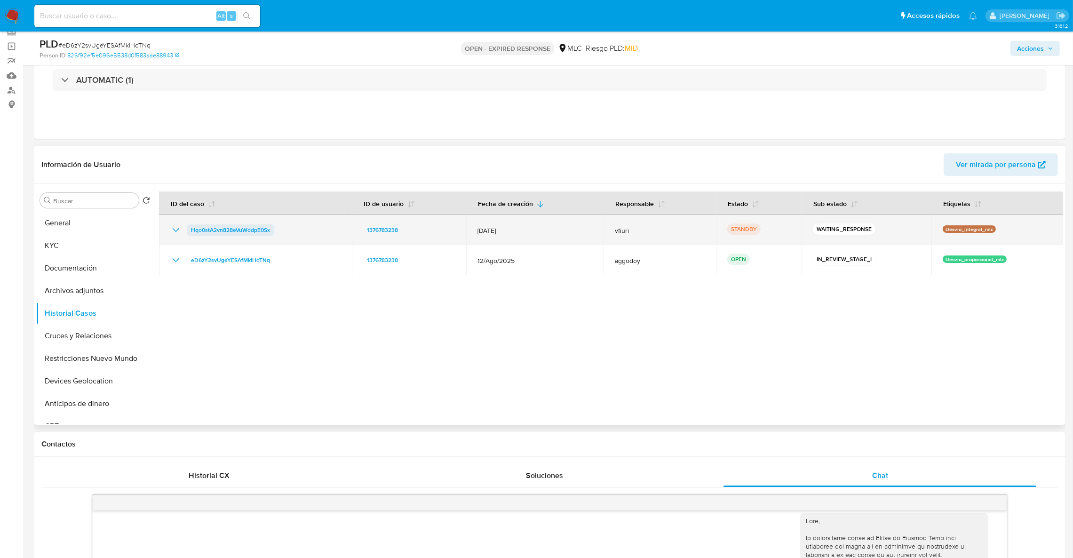
click at [222, 230] on span "Hqo0stA2vn828eVuWddpE0Sx" at bounding box center [230, 229] width 79 height 11
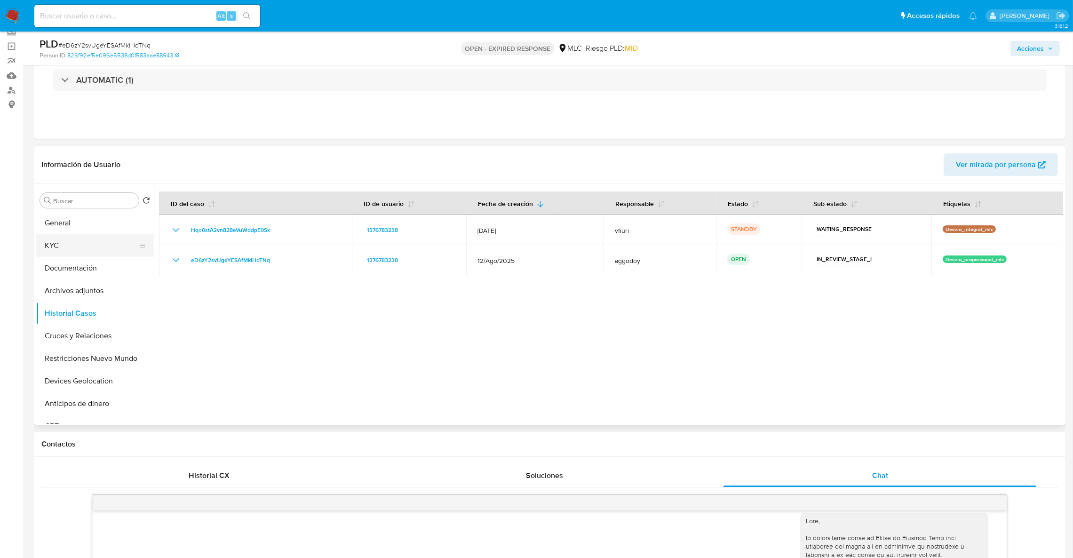
click at [55, 247] on button "KYC" at bounding box center [91, 245] width 110 height 23
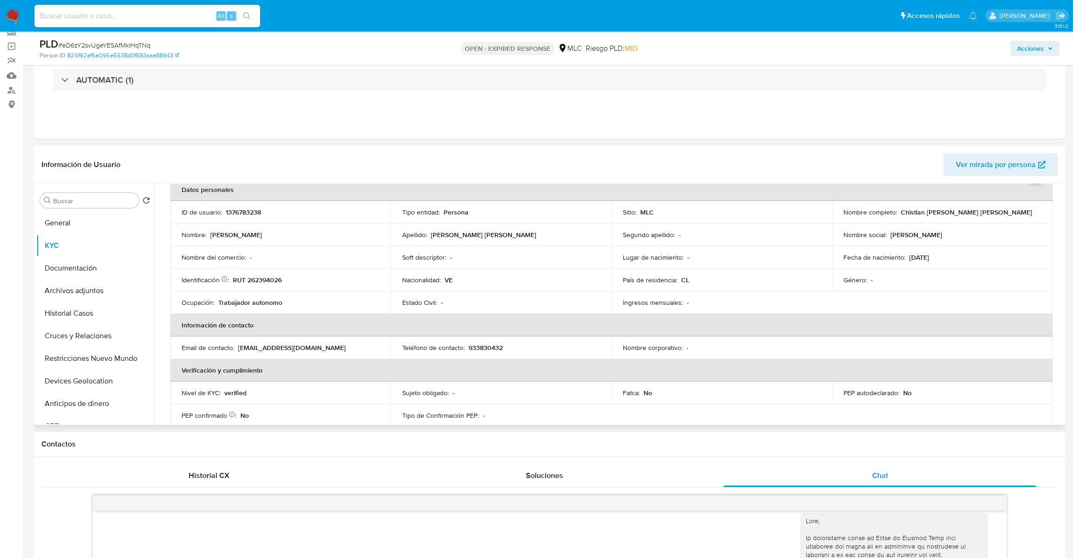
scroll to position [49, 0]
click at [907, 265] on td "Fecha de nacimiento : 15/08/1995" at bounding box center [943, 259] width 221 height 23
click at [83, 309] on button "Historial Casos" at bounding box center [91, 313] width 110 height 23
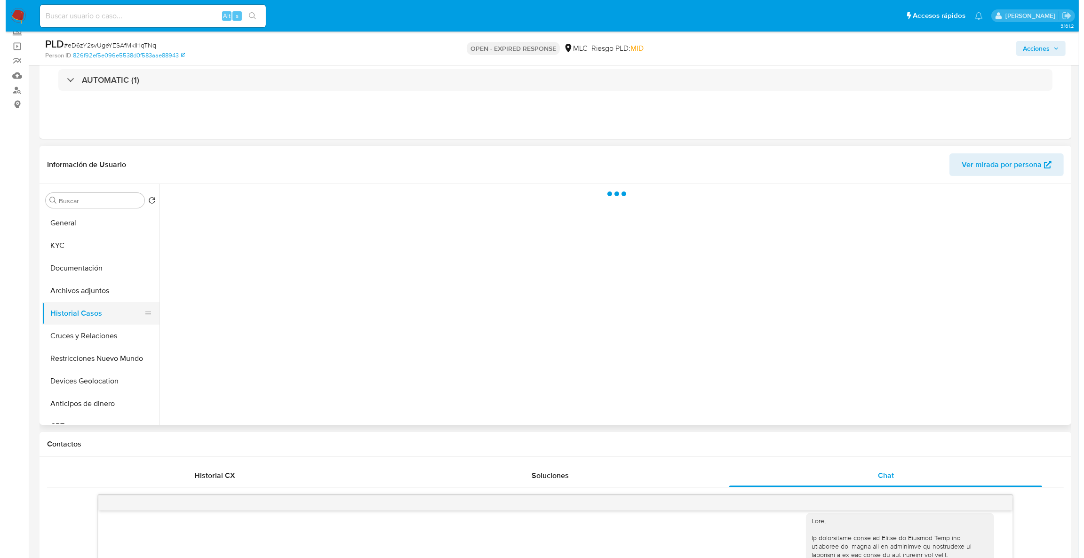
scroll to position [0, 0]
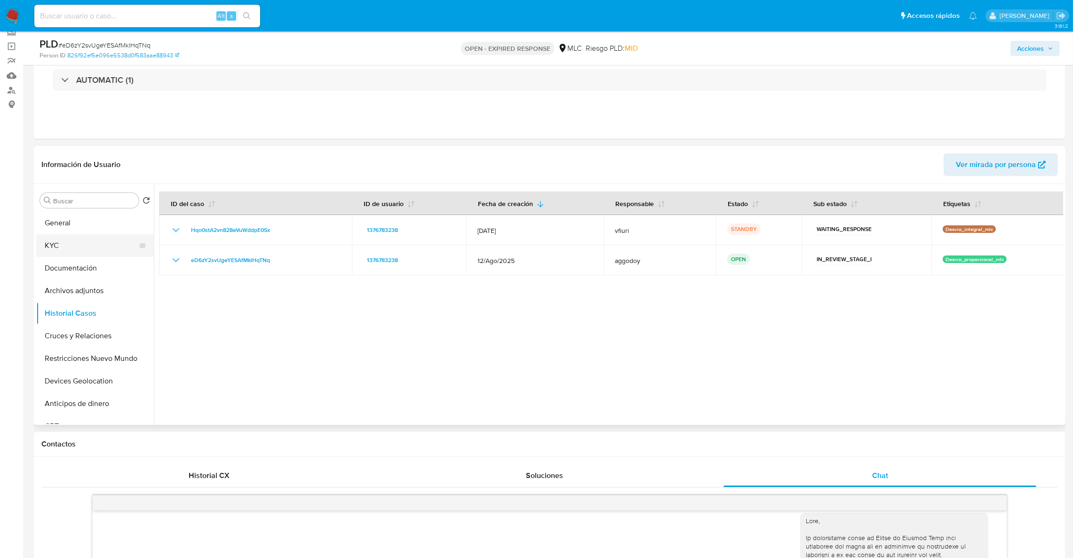
click at [91, 251] on button "KYC" at bounding box center [91, 245] width 110 height 23
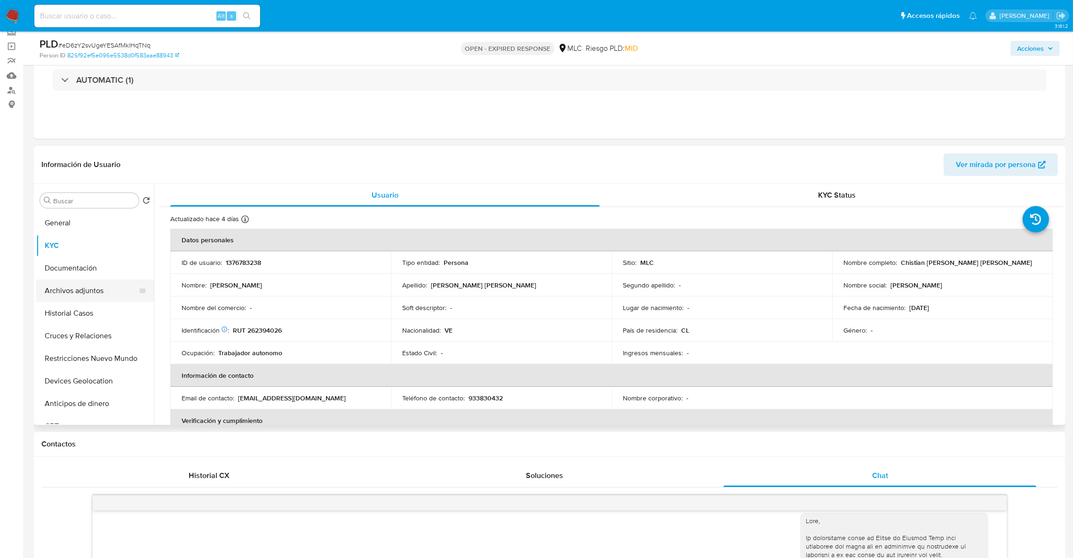
click at [95, 296] on button "Archivos adjuntos" at bounding box center [91, 291] width 110 height 23
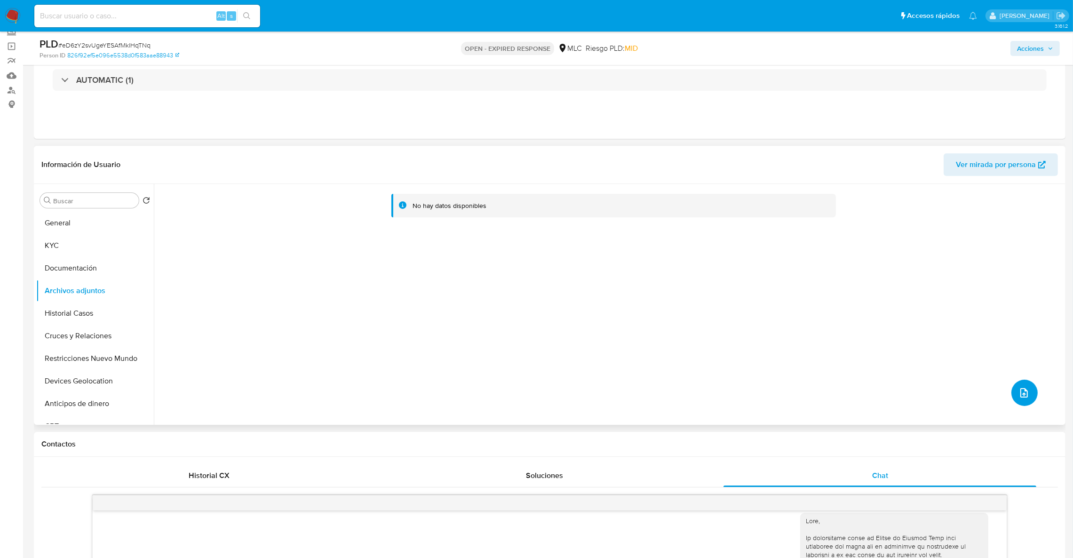
click at [1014, 387] on button "upload-file" at bounding box center [1025, 393] width 26 height 26
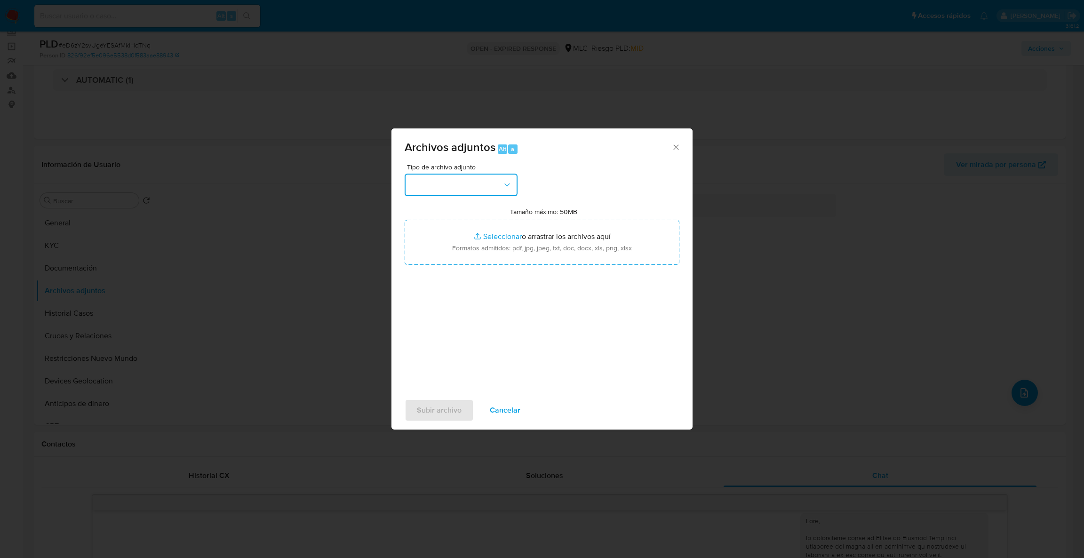
click at [510, 177] on button "button" at bounding box center [461, 185] width 113 height 23
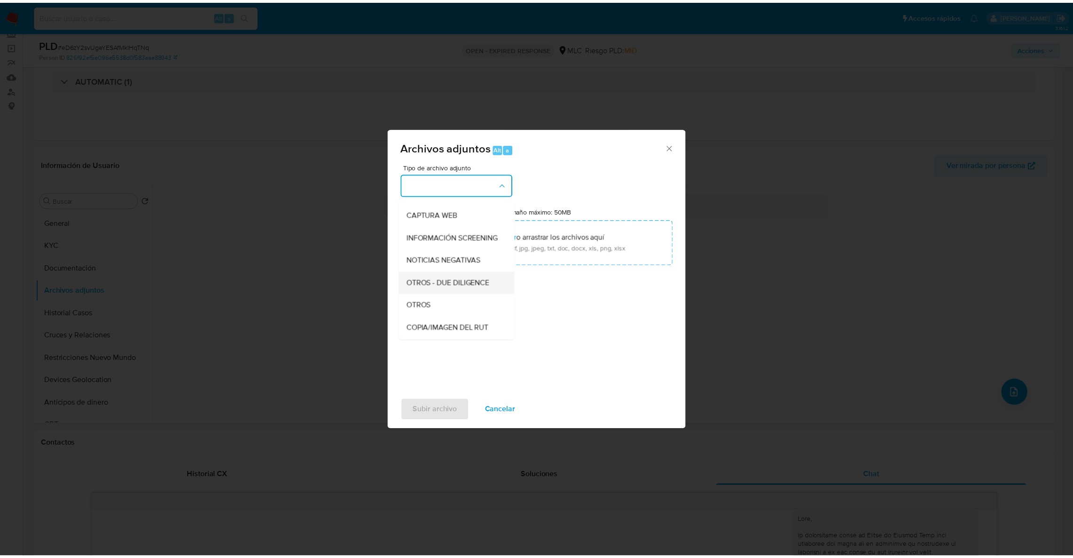
scroll to position [68, 0]
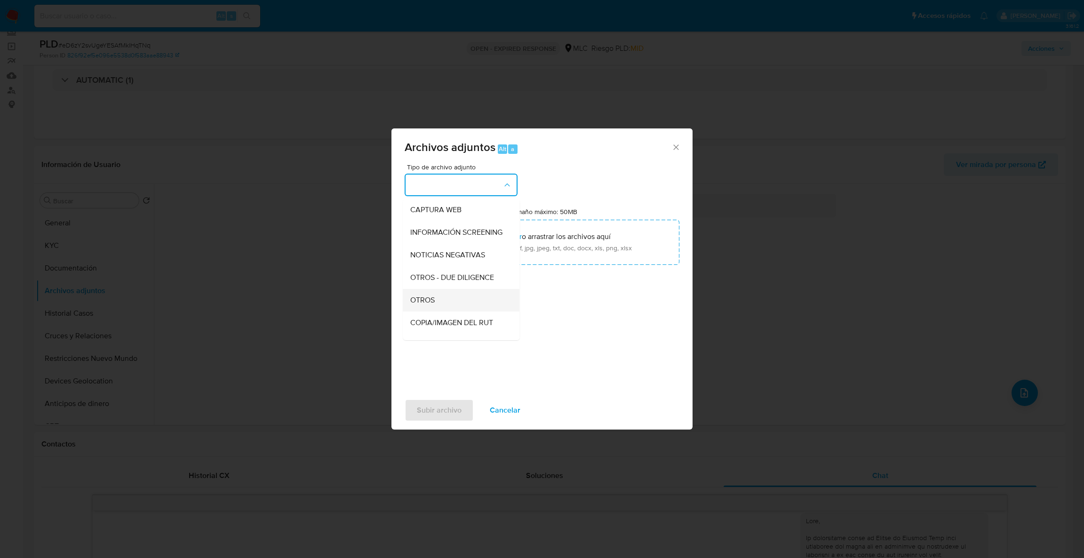
click at [444, 299] on div "OTROS" at bounding box center [458, 300] width 96 height 23
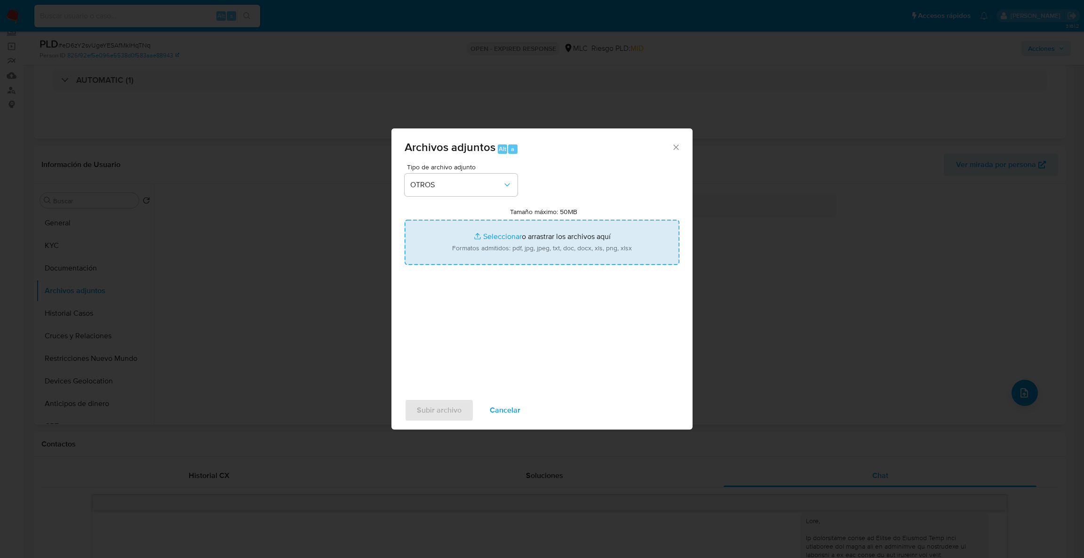
click at [473, 253] on input "Tamaño máximo: 50MB Seleccionar archivos" at bounding box center [542, 242] width 275 height 45
type input "C:\fakepath\1376783238Movimientos.xlsx"
click at [471, 239] on input "Tamaño máximo: 50MB Seleccionar archivos" at bounding box center [542, 242] width 275 height 45
type input "C:\fakepath\Case Log - 1376783238.pdf"
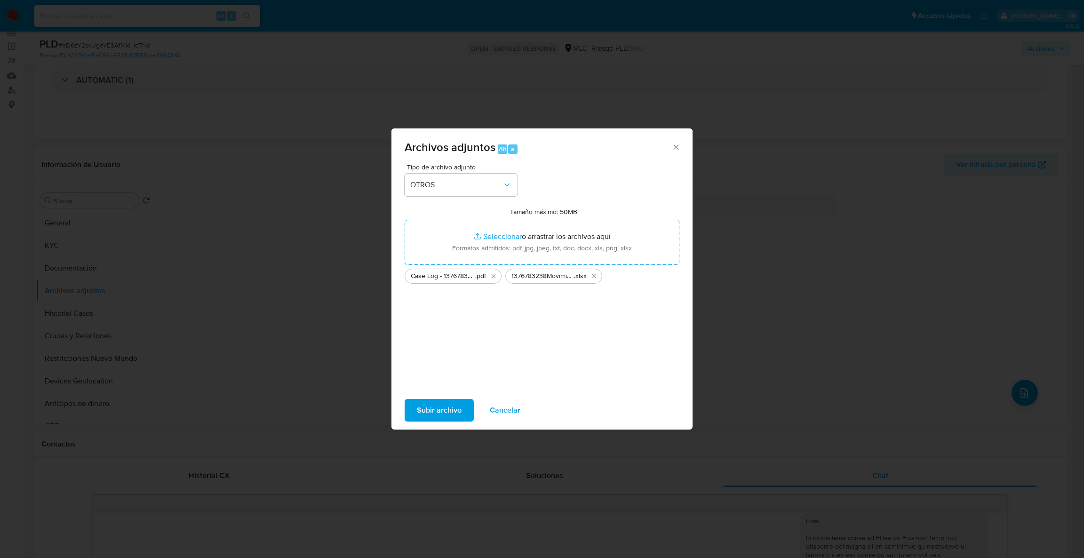
click at [426, 416] on span "Subir archivo" at bounding box center [439, 410] width 45 height 21
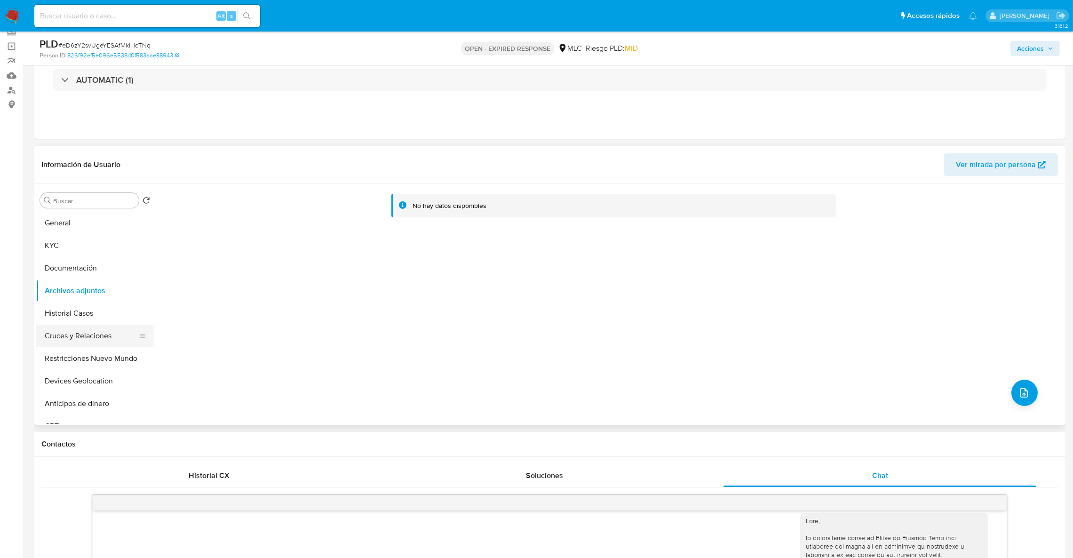
click at [80, 334] on button "Cruces y Relaciones" at bounding box center [91, 336] width 110 height 23
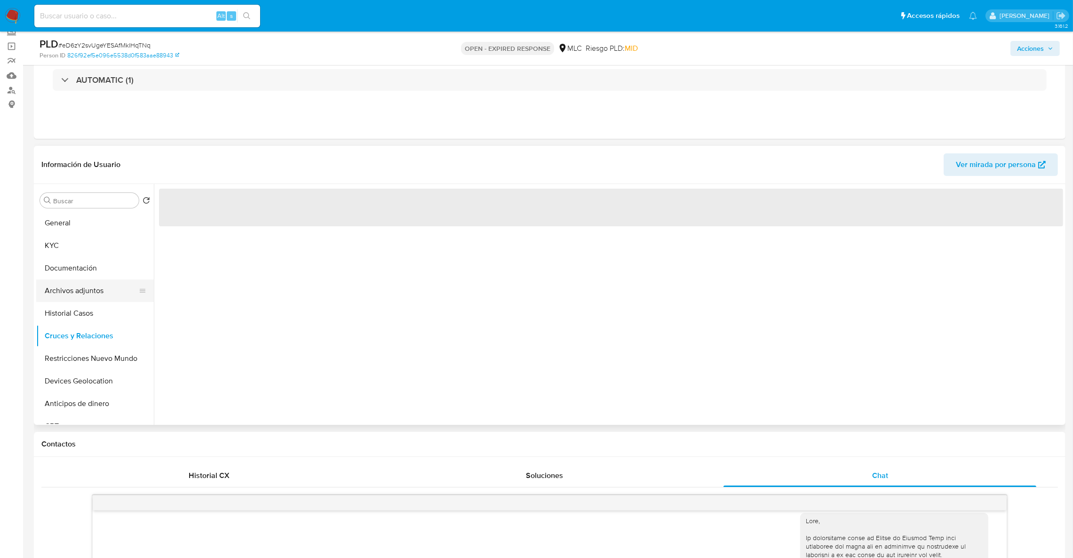
click at [75, 299] on button "Archivos adjuntos" at bounding box center [91, 291] width 110 height 23
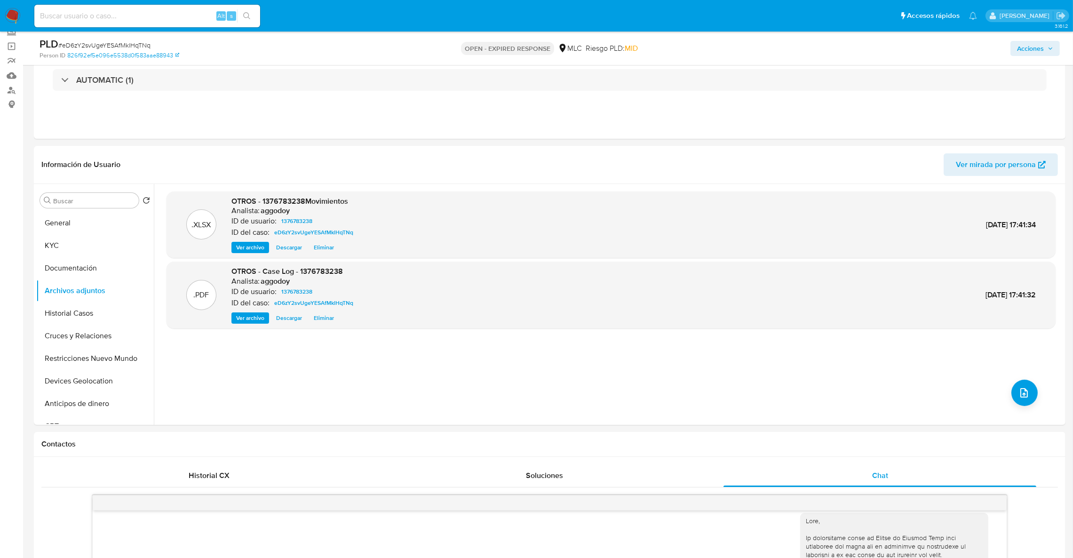
click at [1066, 50] on div "PLD # eD6zY2svUgeYESAfMklHqTNq Person ID 826f92ef5e096e5538d0f583aae88943 OPEN …" at bounding box center [536, 48] width 1073 height 33
click at [1041, 49] on span "Acciones" at bounding box center [1030, 48] width 27 height 15
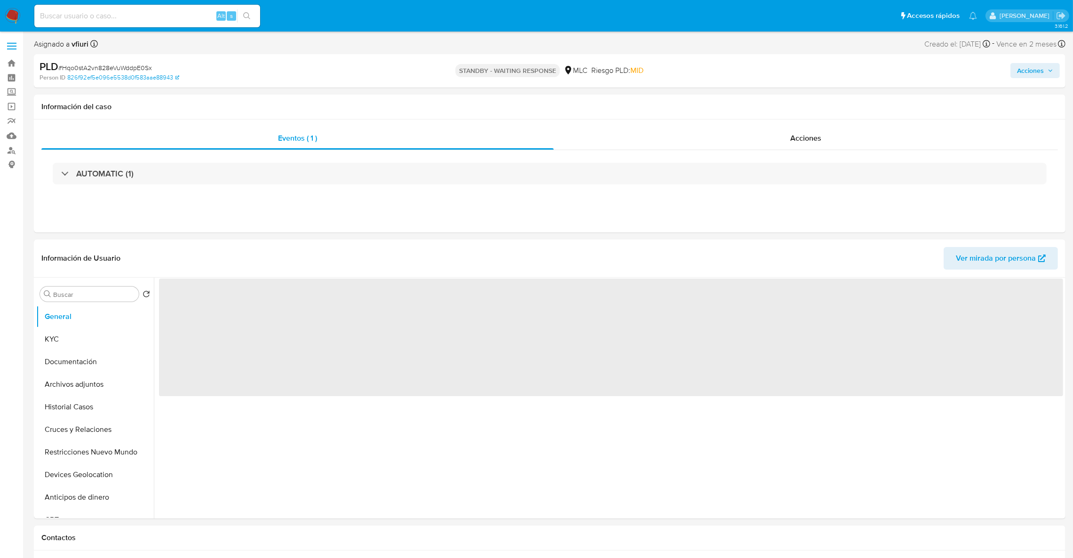
select select "10"
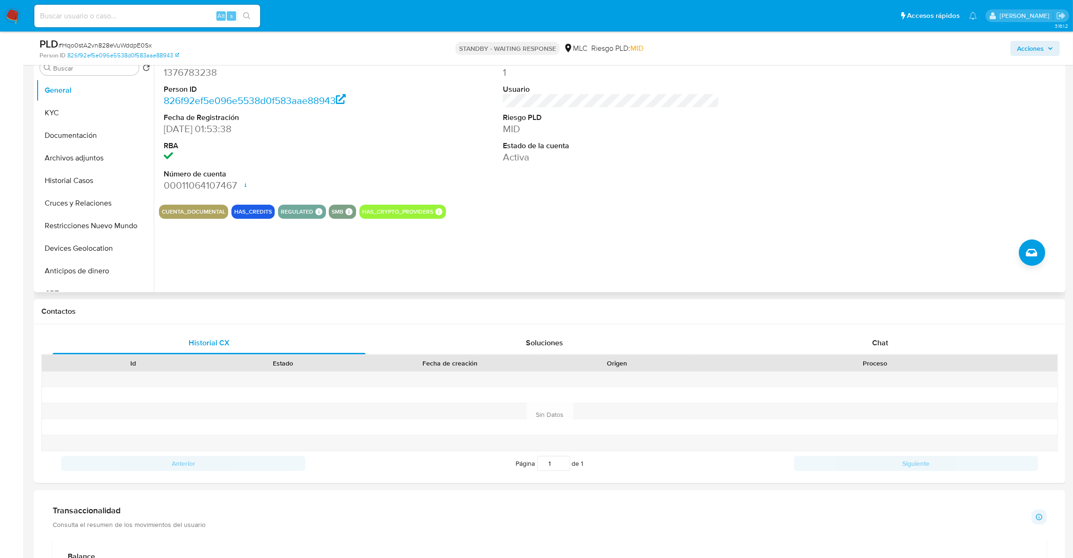
scroll to position [141, 0]
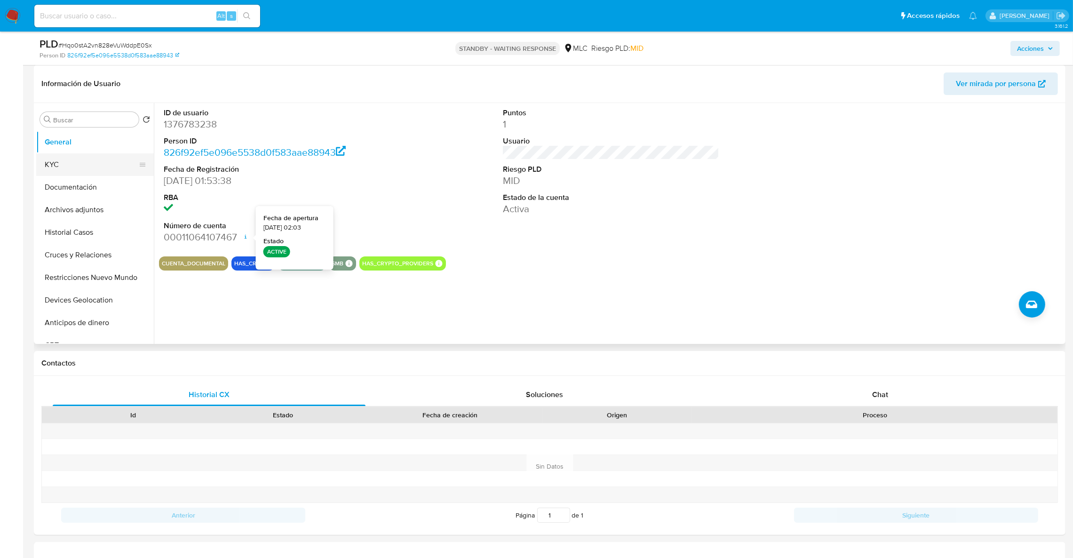
click at [89, 168] on button "KYC" at bounding box center [91, 164] width 110 height 23
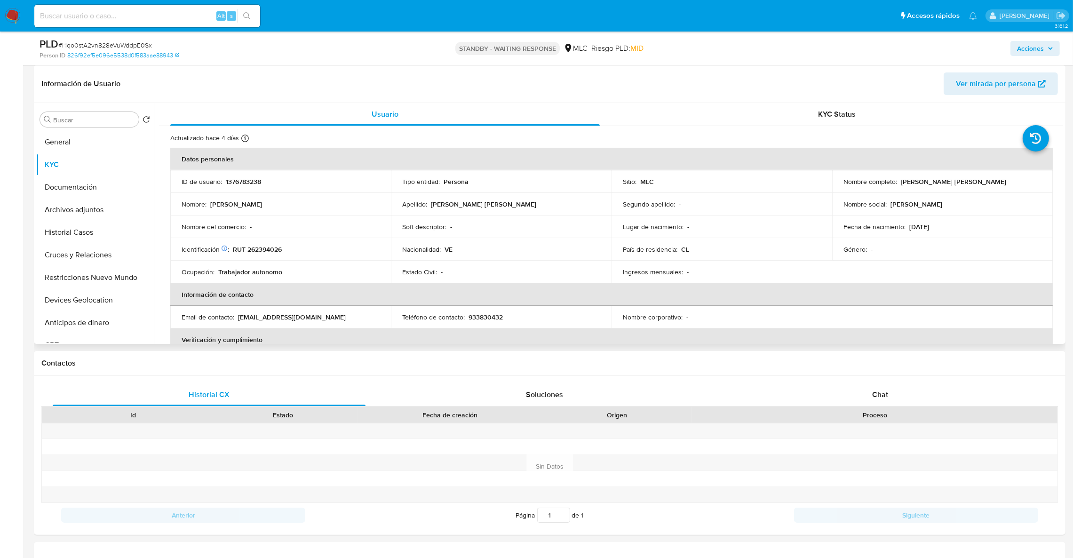
drag, startPoint x: 897, startPoint y: 183, endPoint x: 1029, endPoint y: 190, distance: 131.5
click at [1029, 190] on td "Nombre completo : [PERSON_NAME] [PERSON_NAME]" at bounding box center [943, 181] width 221 height 23
drag, startPoint x: 1022, startPoint y: 188, endPoint x: 907, endPoint y: 182, distance: 115.0
click at [907, 182] on p "[PERSON_NAME] [PERSON_NAME]" at bounding box center [953, 181] width 105 height 8
drag, startPoint x: 900, startPoint y: 180, endPoint x: 1041, endPoint y: 188, distance: 141.0
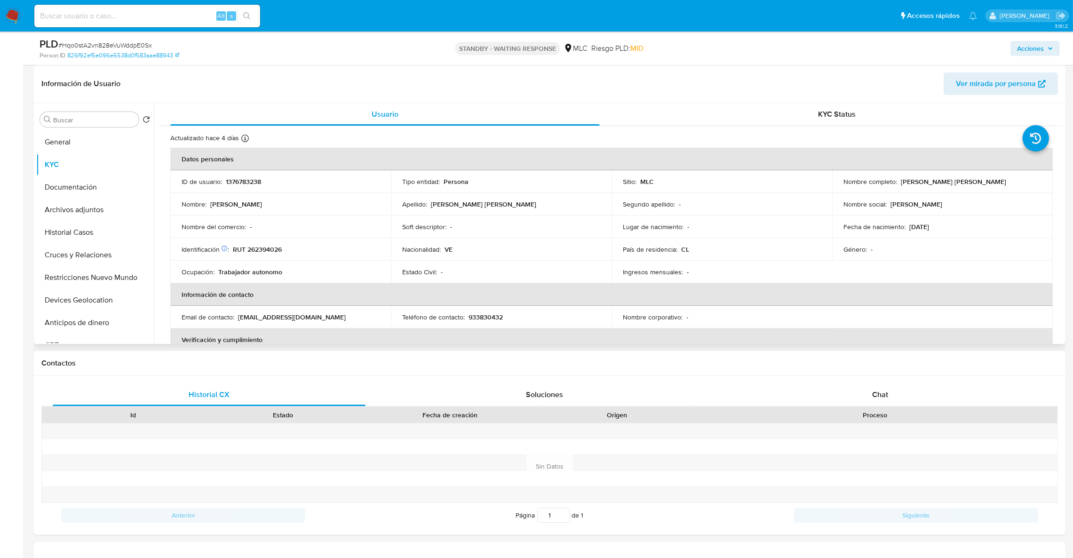
click at [1041, 188] on td "Nombre completo : [PERSON_NAME] [PERSON_NAME]" at bounding box center [943, 181] width 221 height 23
copy p "[PERSON_NAME] [PERSON_NAME]"
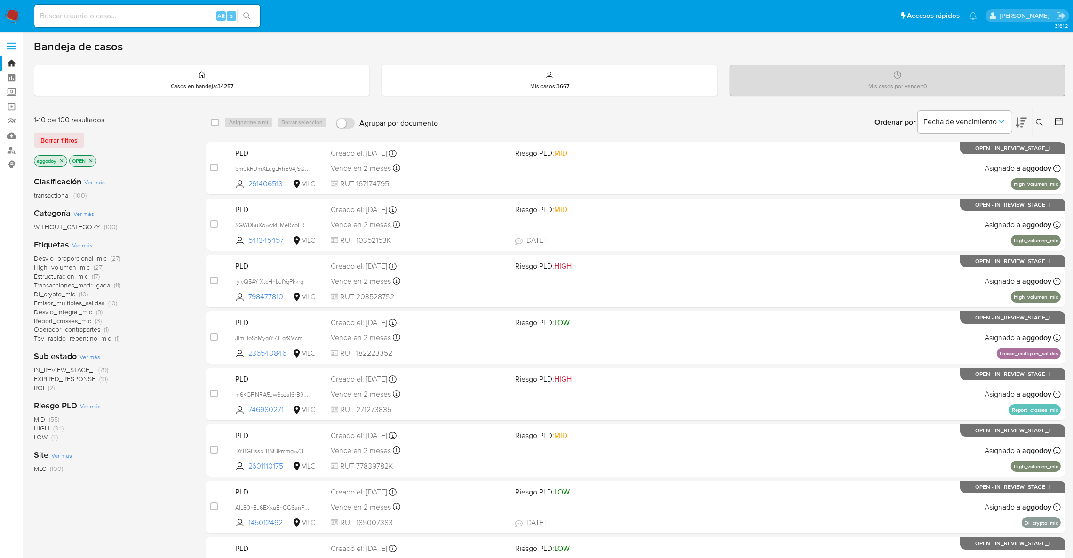
click at [47, 386] on span "ROI (2)" at bounding box center [44, 388] width 21 height 9
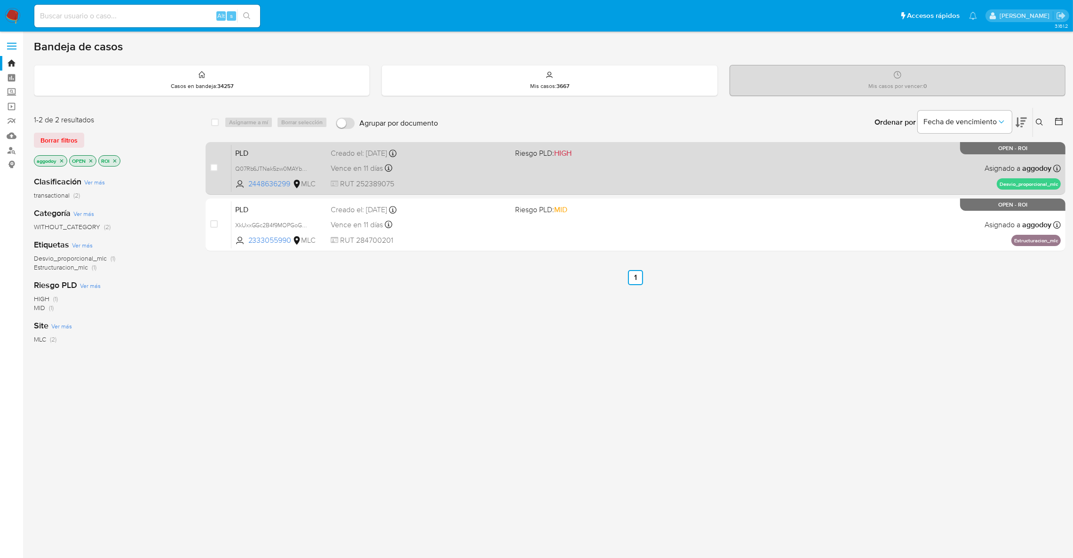
click at [650, 175] on div "PLD Q07Rb6JTNak5zw0MAYbADVA5 2448636299 MLC Riesgo PLD: HIGH Creado el: 12/07/2…" at bounding box center [647, 168] width 830 height 48
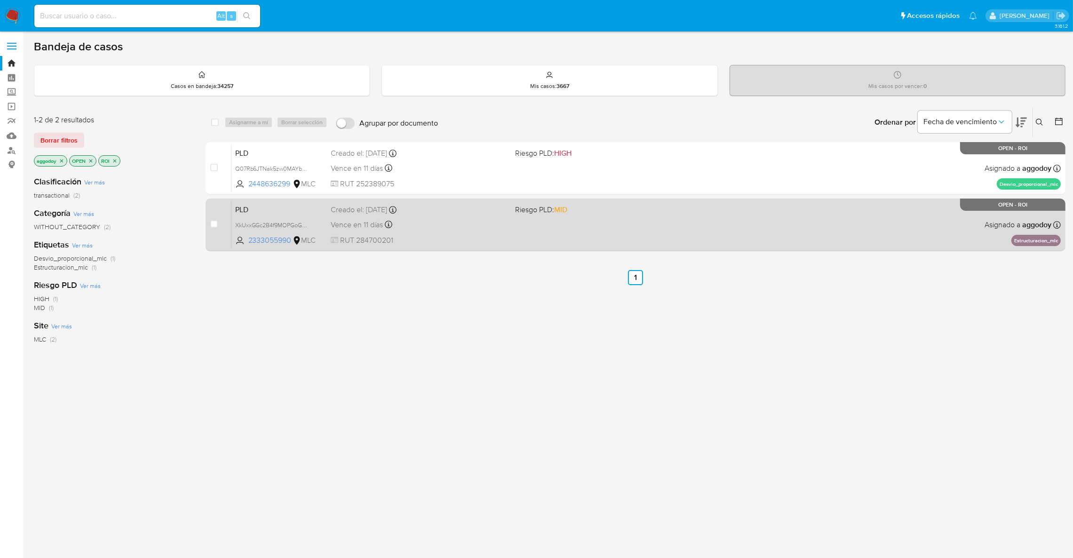
drag, startPoint x: 458, startPoint y: 246, endPoint x: 464, endPoint y: 230, distance: 16.5
click at [460, 239] on div "PLD XkUxxGGc2B4f9MOPGoG0lv9E 2333055990 MLC Riesgo PLD: MID Creado el: 12/07/20…" at bounding box center [647, 225] width 830 height 48
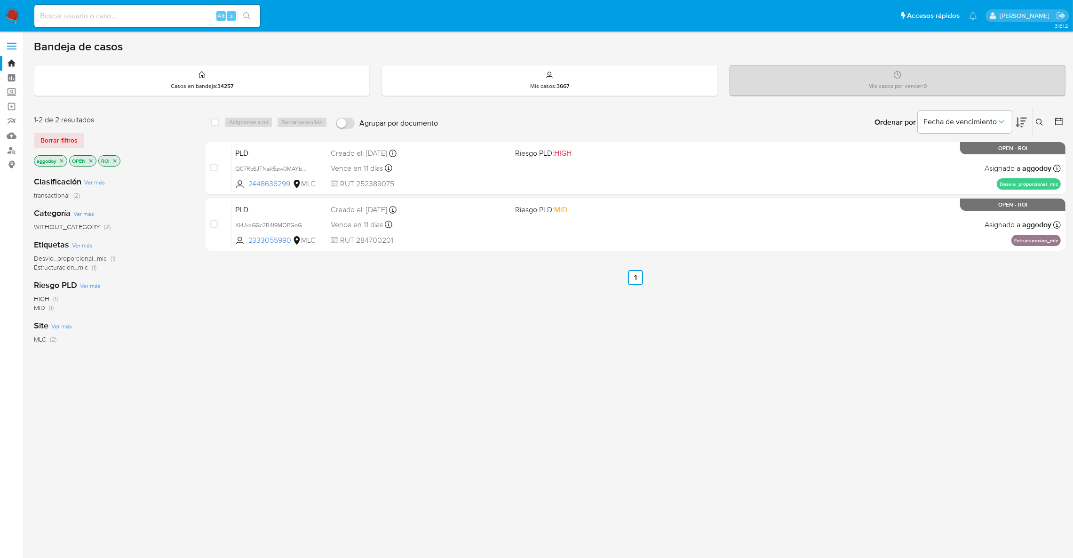
click at [114, 158] on div "ROI" at bounding box center [109, 160] width 22 height 11
click at [114, 158] on icon "close-filter" at bounding box center [115, 161] width 6 height 6
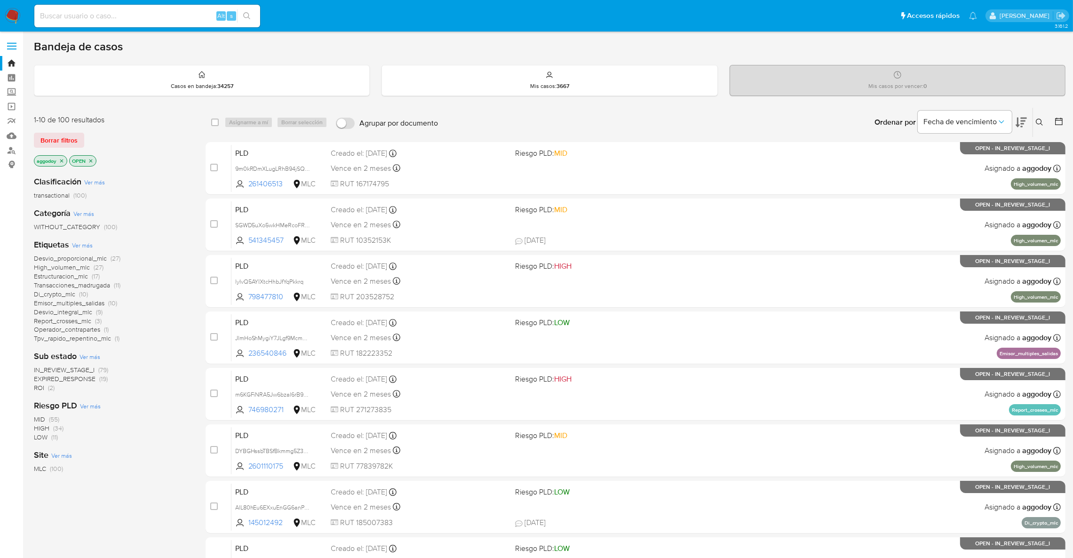
click at [86, 380] on span "EXPIRED_RESPONSE" at bounding box center [65, 378] width 62 height 9
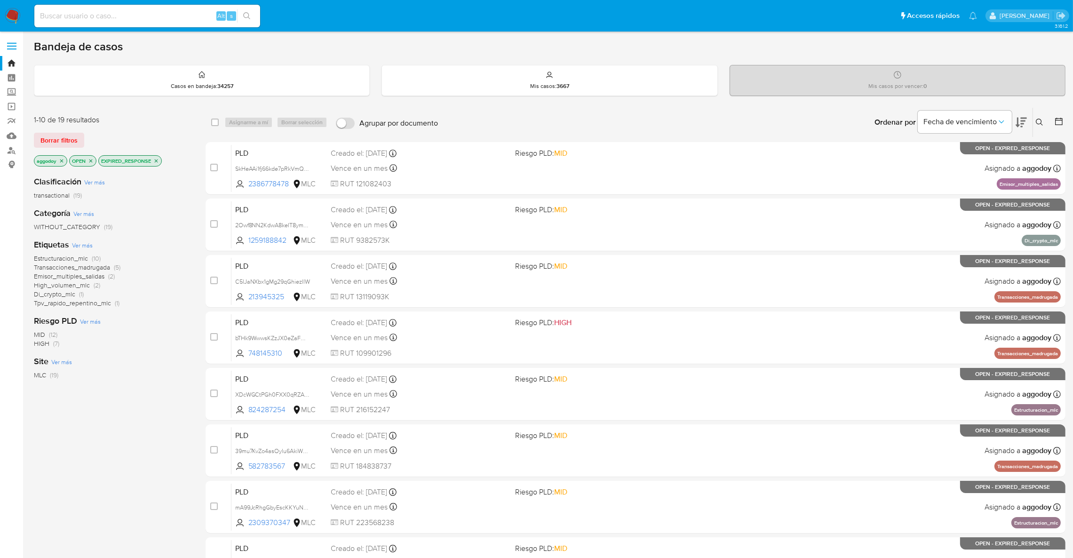
click at [75, 296] on span "Di_crypto_mlc (1)" at bounding box center [59, 294] width 50 height 9
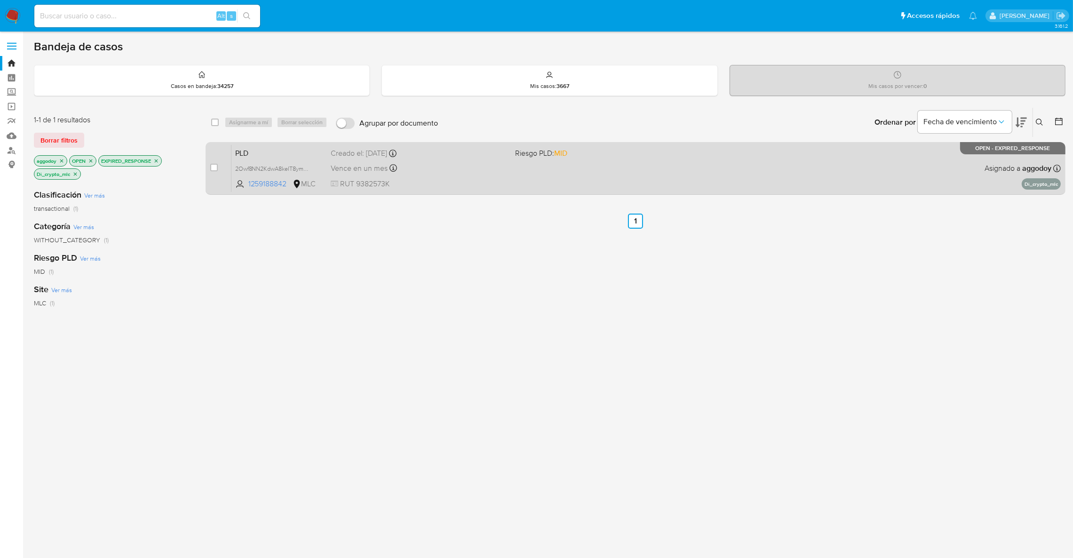
click at [477, 184] on span "RUT 9382573K" at bounding box center [419, 184] width 177 height 10
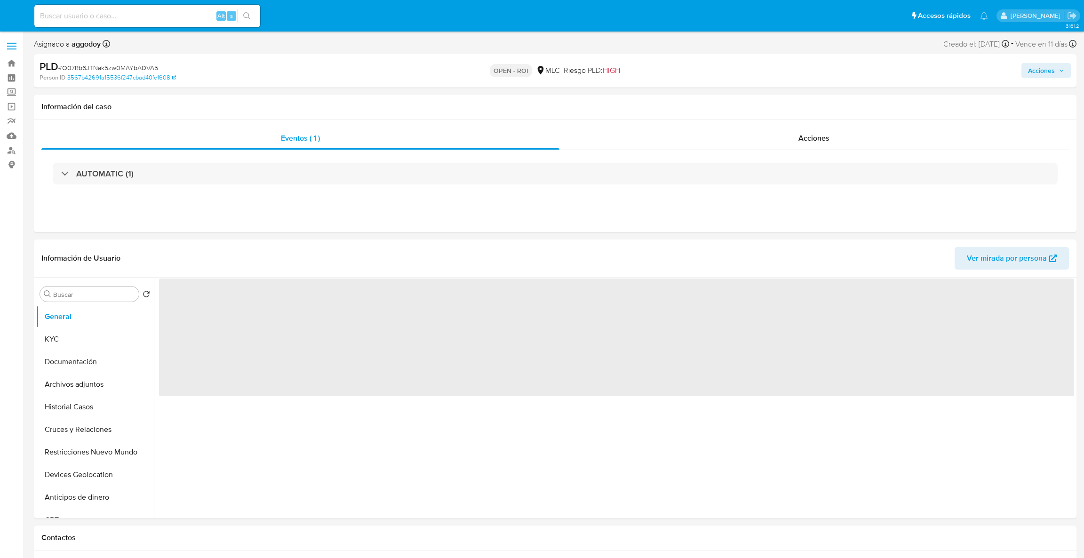
select select "10"
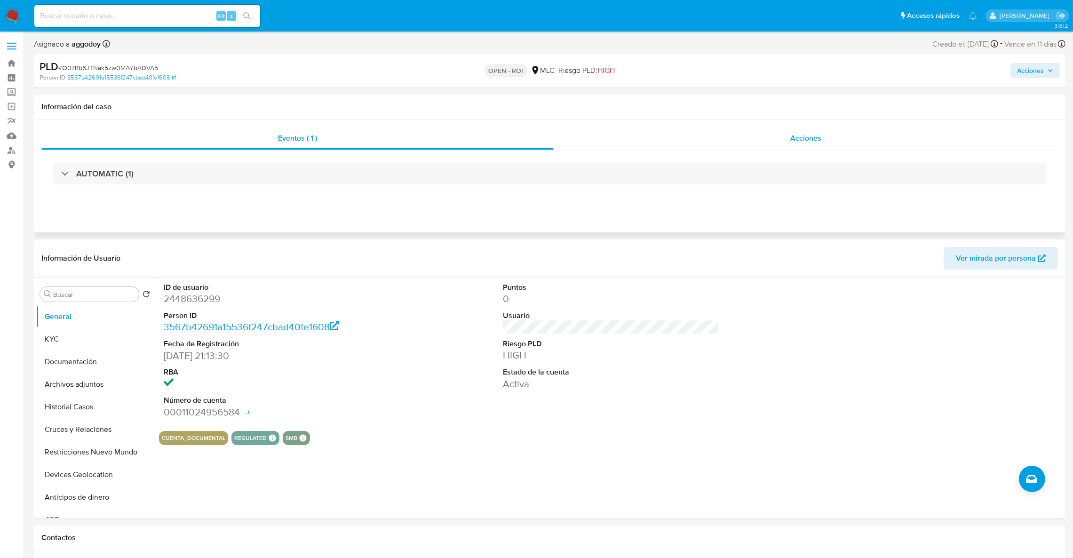
click at [725, 146] on div "Acciones" at bounding box center [806, 138] width 504 height 23
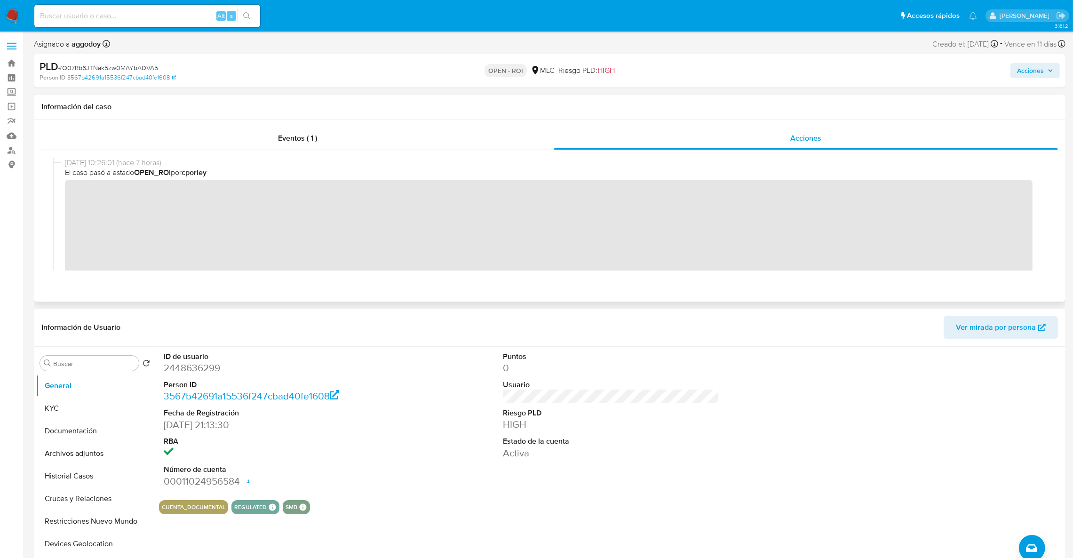
scroll to position [211, 0]
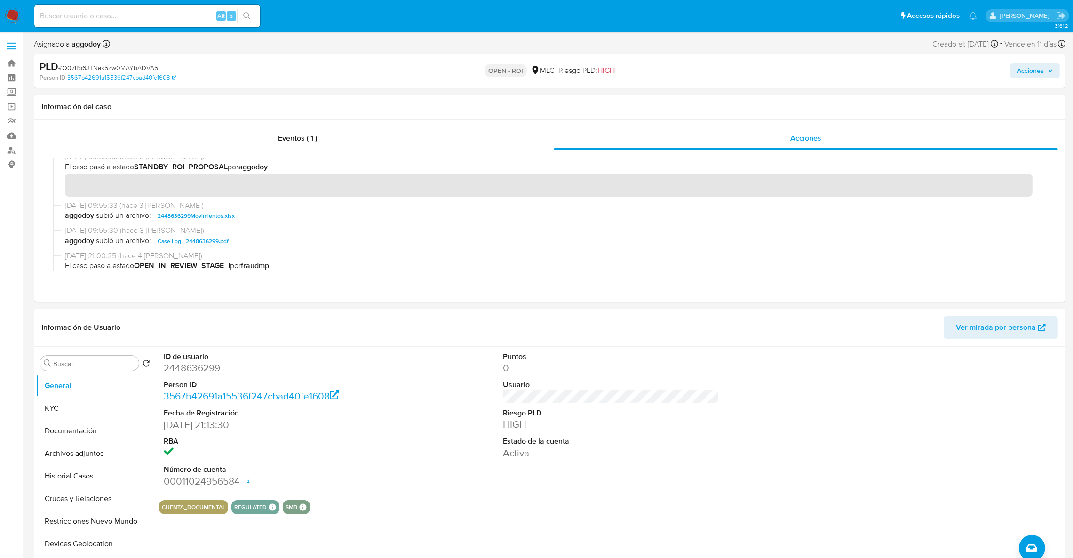
click at [1002, 86] on div "PLD # Q07Rb6JTNak5zw0MAYbADVA5 Person ID 3567b42691a15536f247cbad40fe1608 OPEN …" at bounding box center [550, 70] width 1032 height 33
click at [1030, 75] on span "Acciones" at bounding box center [1030, 70] width 27 height 15
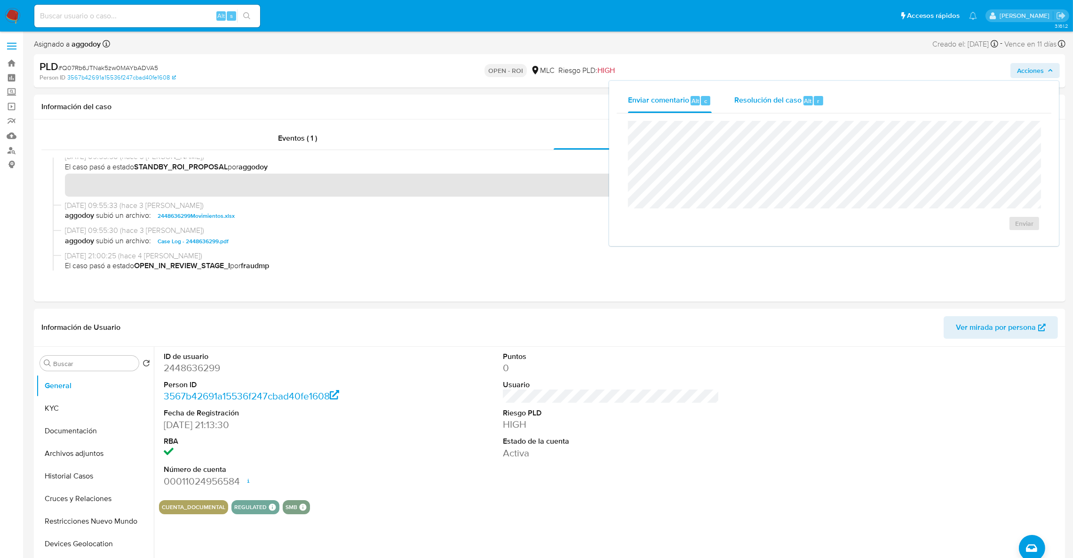
click at [769, 112] on div "Resolución del caso Alt r" at bounding box center [780, 100] width 90 height 24
click at [1004, 232] on span "ROI" at bounding box center [998, 233] width 46 height 21
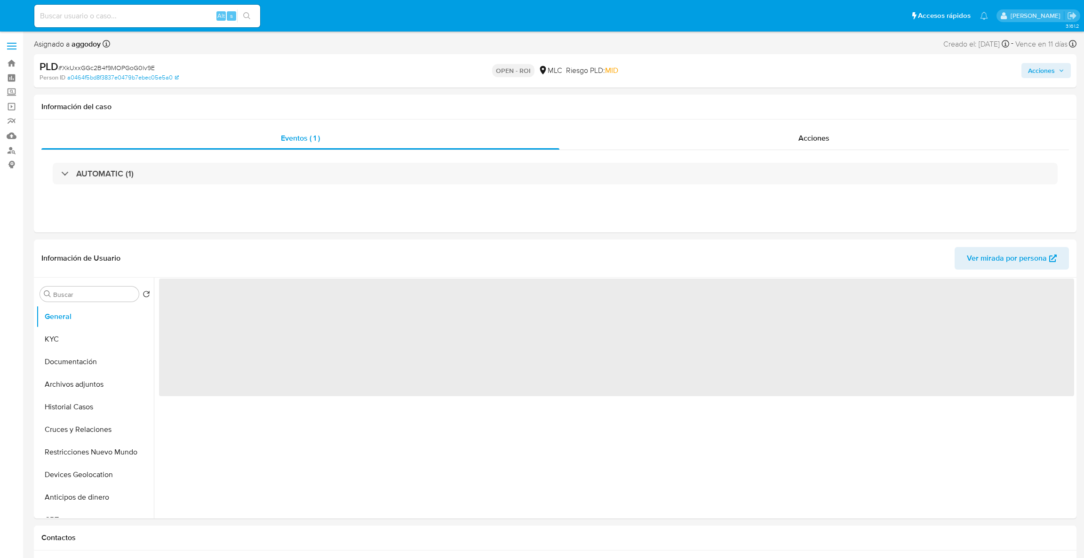
select select "10"
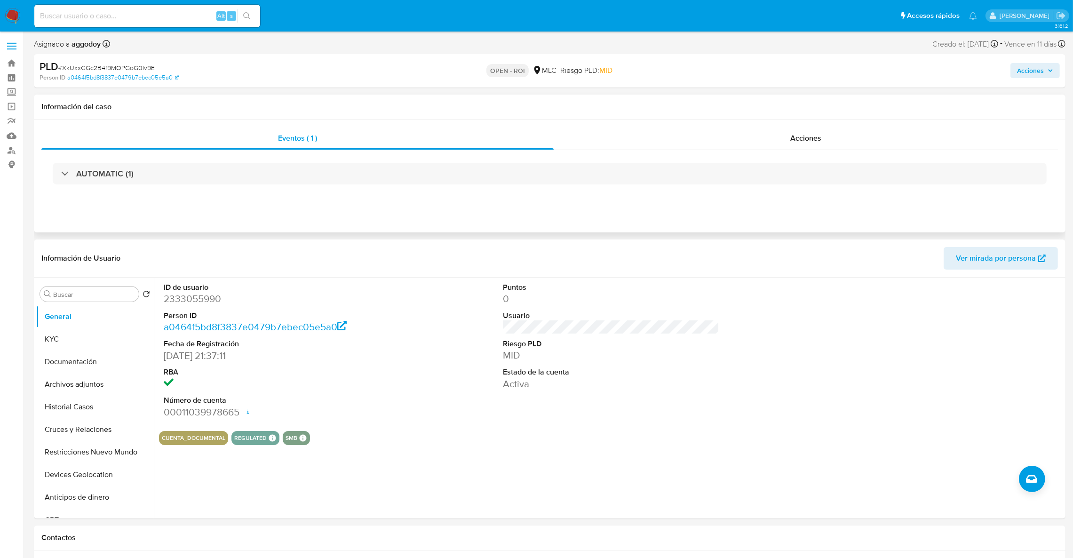
click at [700, 150] on div "AUTOMATIC (1)" at bounding box center [549, 173] width 1017 height 47
click at [699, 138] on div "Acciones" at bounding box center [806, 138] width 504 height 23
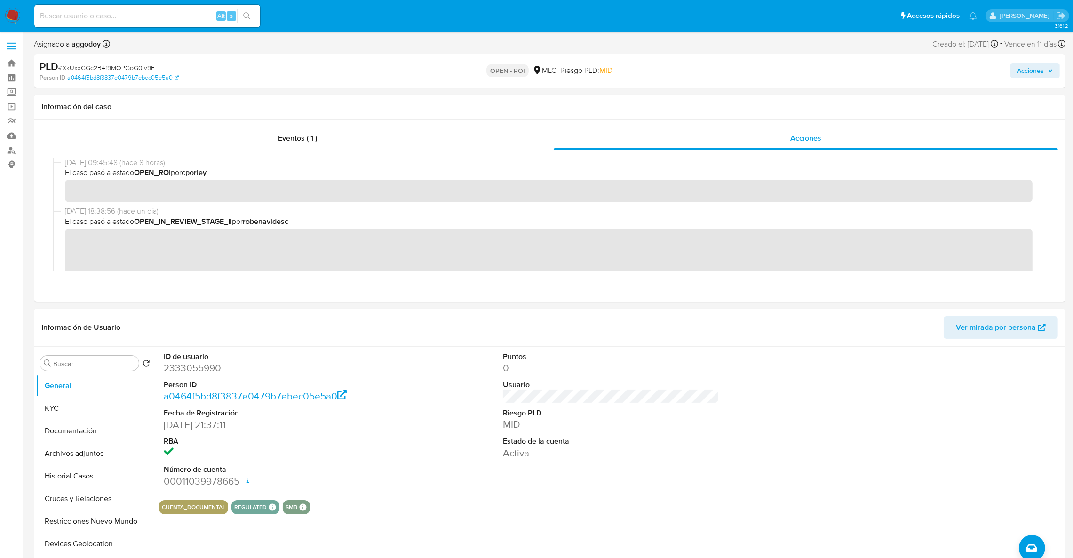
click at [1039, 77] on span "Acciones" at bounding box center [1030, 70] width 27 height 15
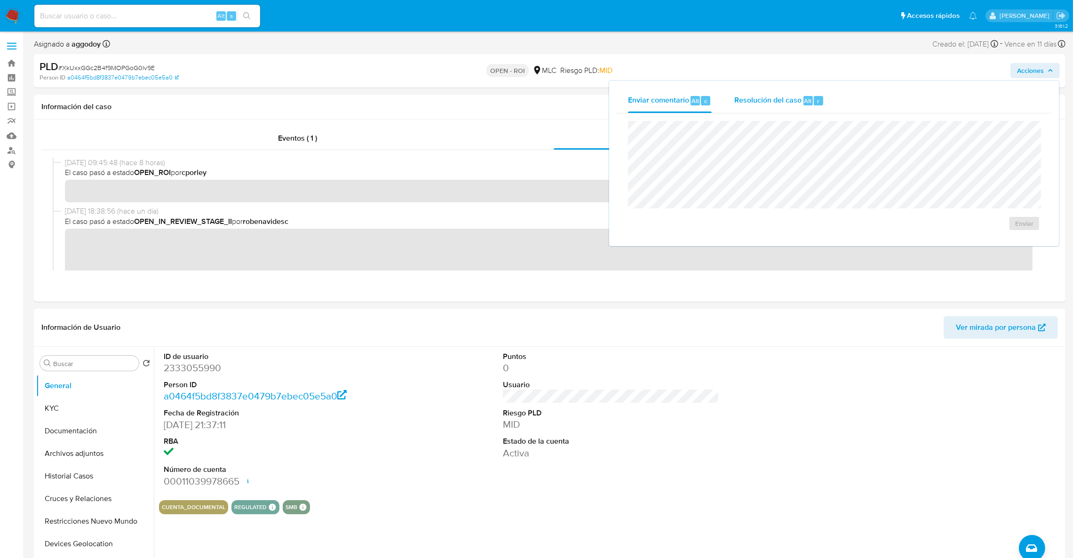
click at [832, 106] on button "Resolución del caso Alt r" at bounding box center [779, 100] width 112 height 24
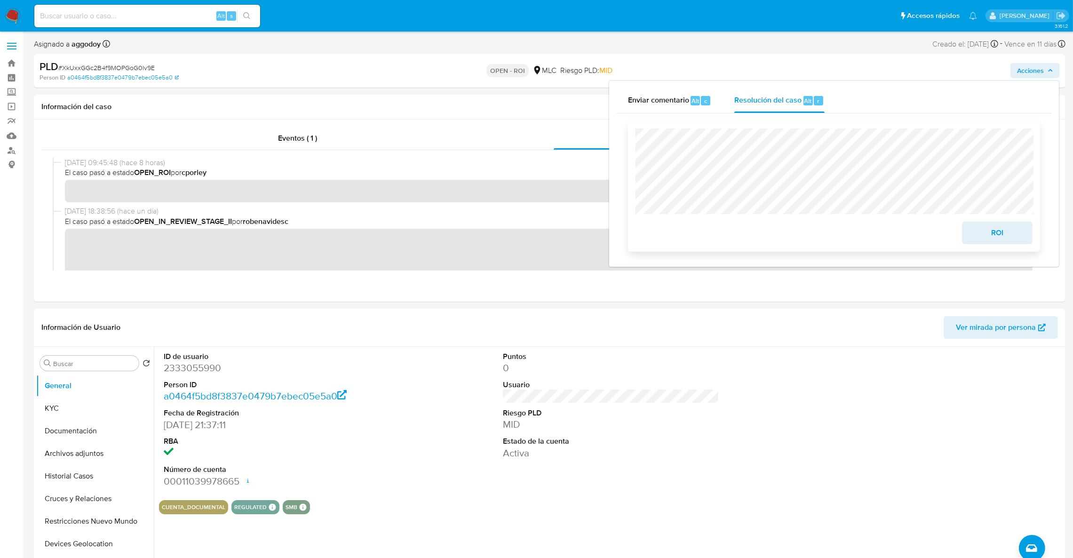
click at [996, 235] on span "ROI" at bounding box center [998, 233] width 46 height 21
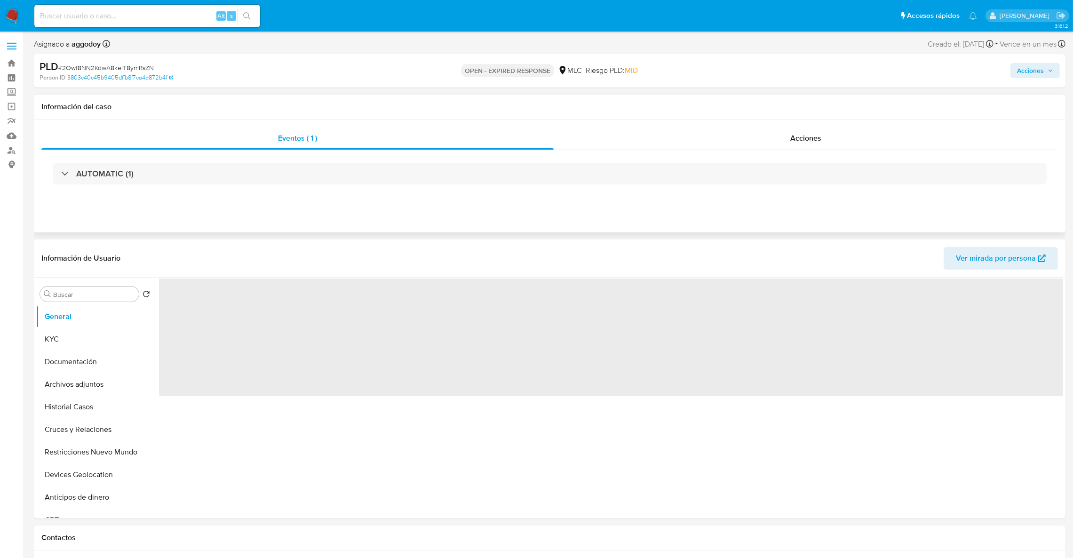
select select "10"
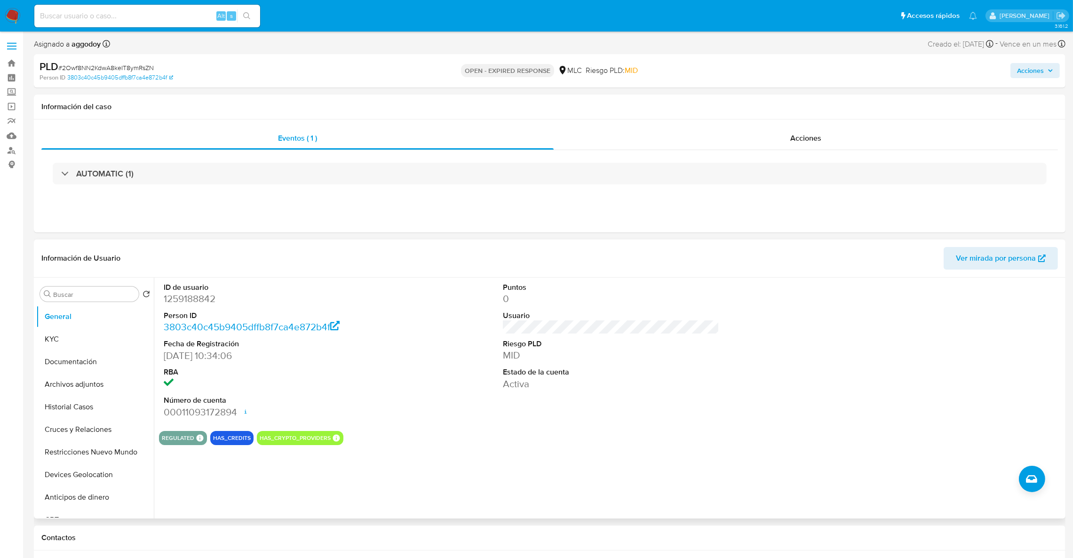
click at [208, 301] on dd "1259188842" at bounding box center [272, 298] width 217 height 13
copy dd "1259188842"
click at [699, 129] on div "Acciones" at bounding box center [806, 138] width 504 height 23
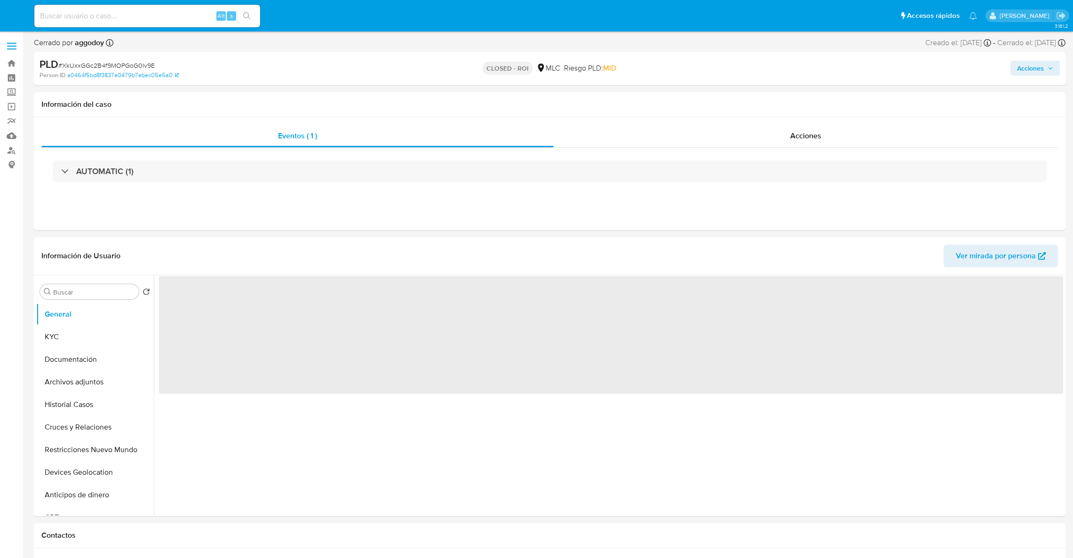
select select "10"
click at [1047, 71] on span "Acciones" at bounding box center [1035, 70] width 36 height 13
select select "10"
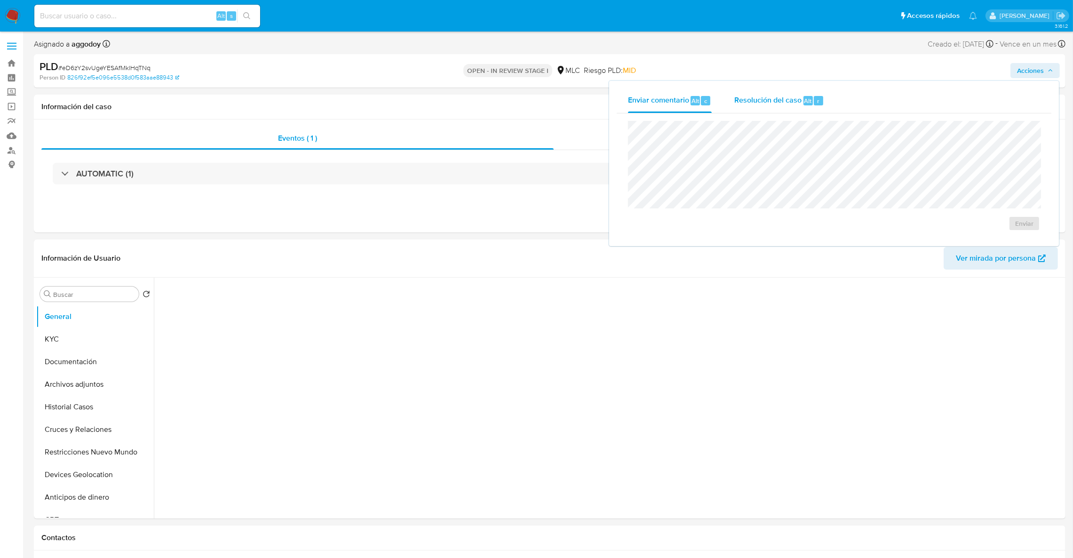
click at [810, 93] on div "Resolución del caso Alt r" at bounding box center [780, 100] width 90 height 24
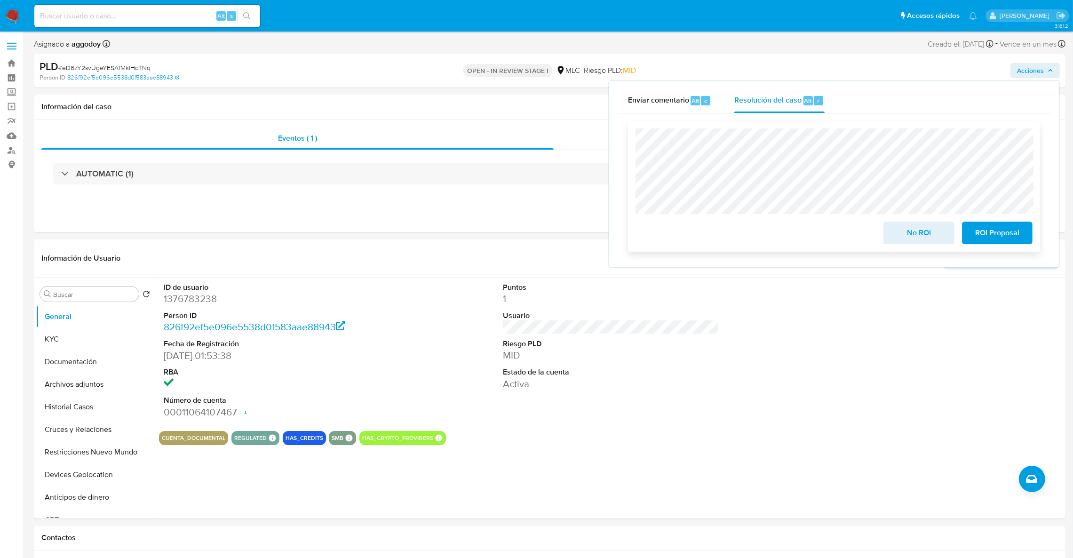
click at [1014, 236] on span "ROI Proposal" at bounding box center [998, 233] width 46 height 21
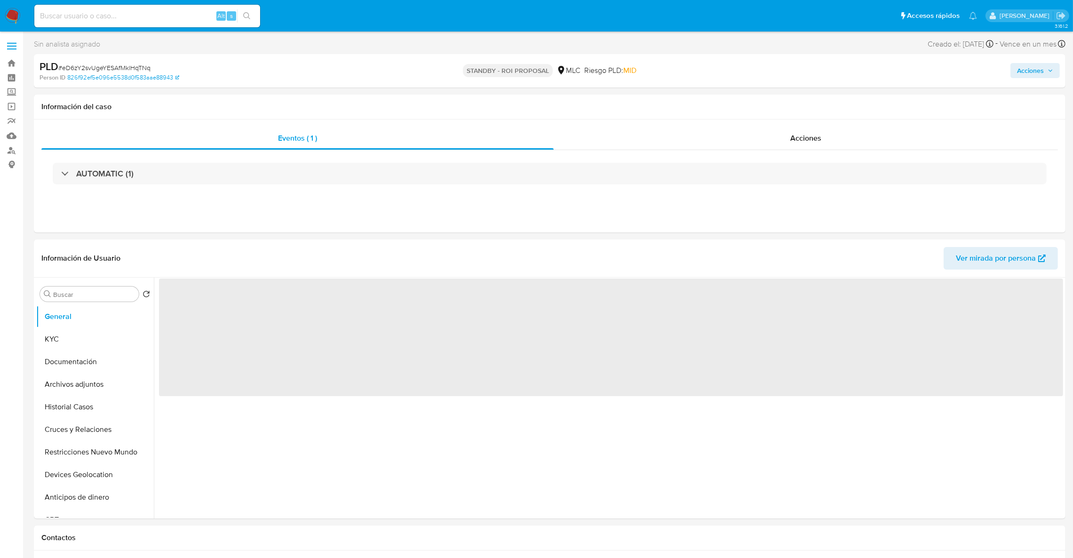
select select "10"
